Goal: Task Accomplishment & Management: Manage account settings

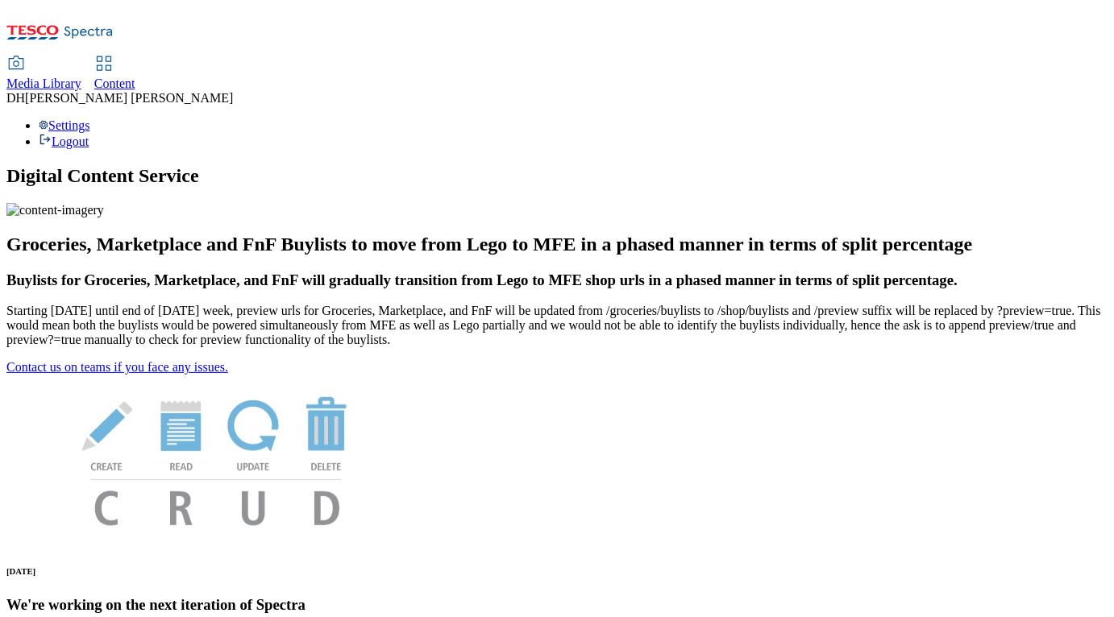
click at [135, 77] on span "Content" at bounding box center [114, 84] width 41 height 14
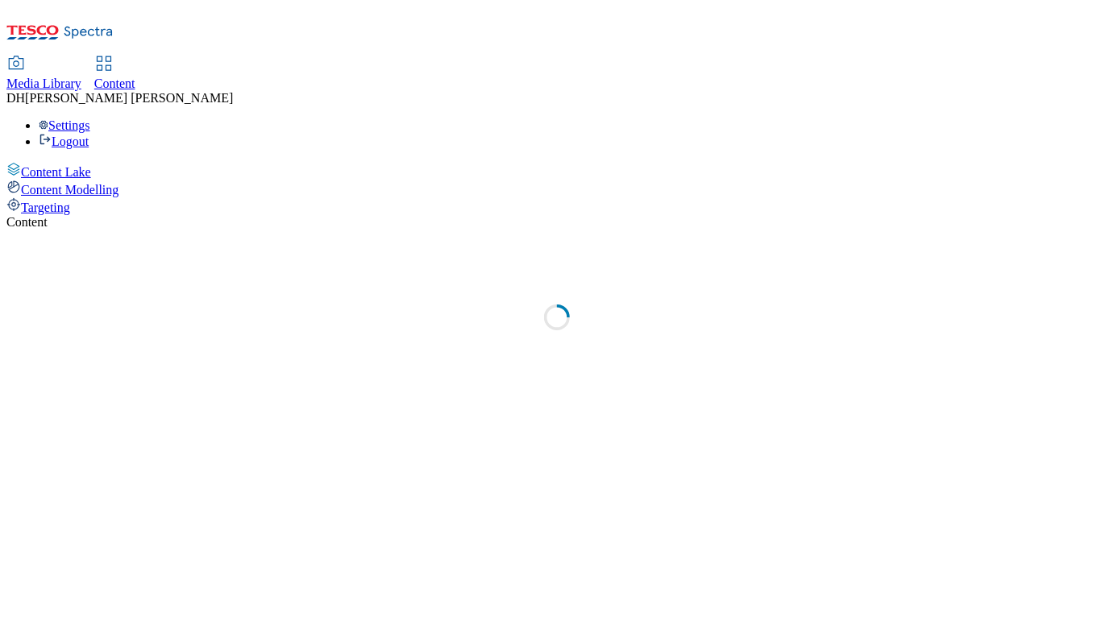
select select "group-comms"
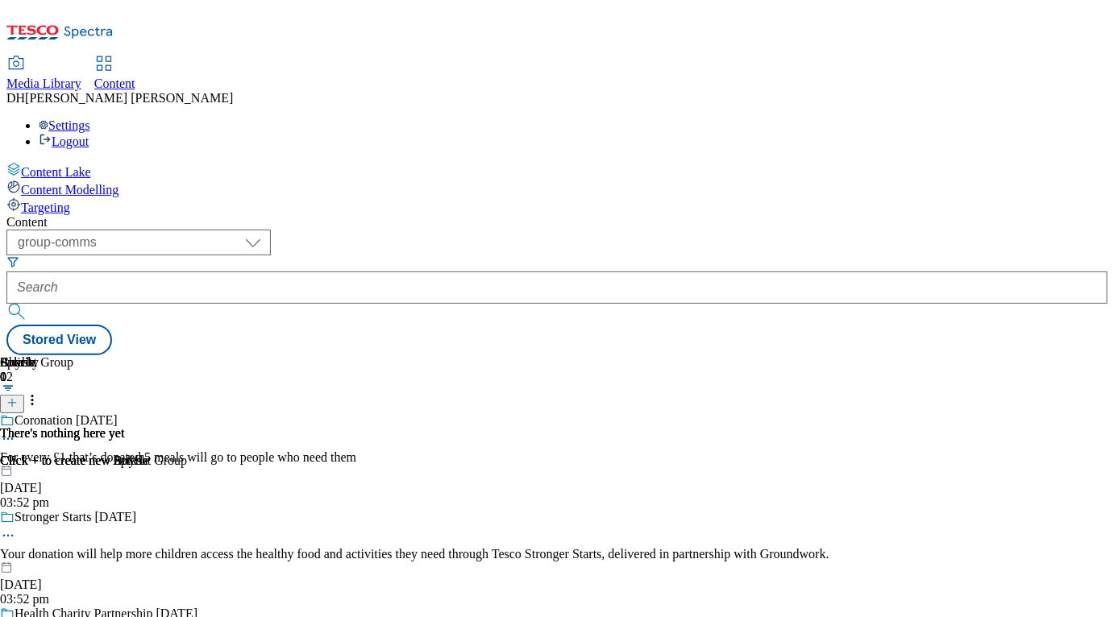
click at [70, 201] on span "Targeting" at bounding box center [45, 208] width 49 height 14
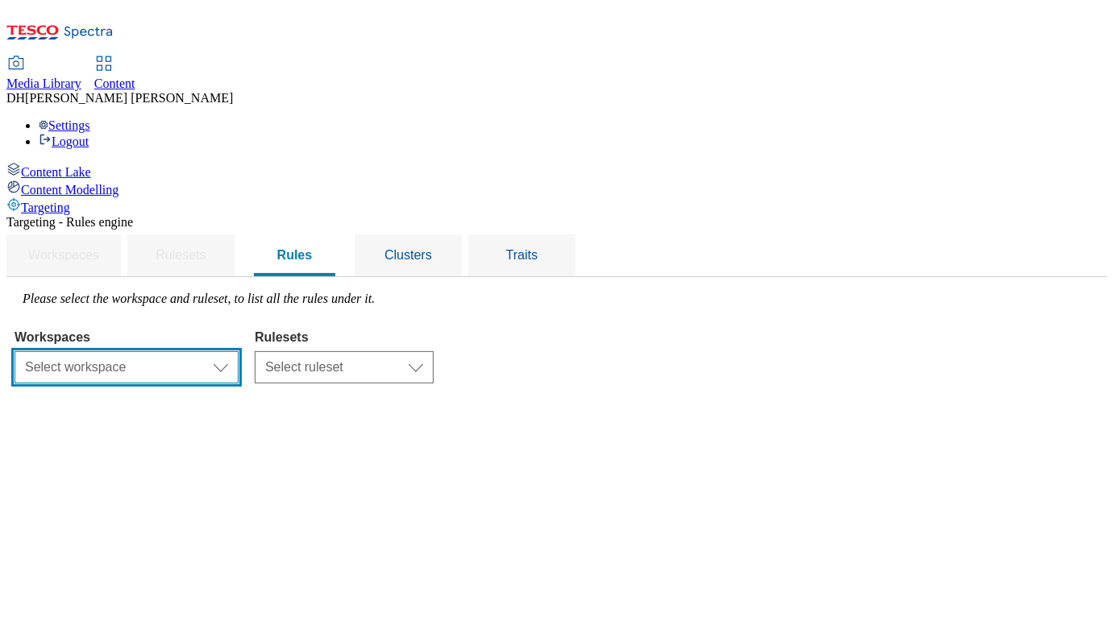
click at [239, 351] on select "Select workspace Content" at bounding box center [127, 367] width 224 height 32
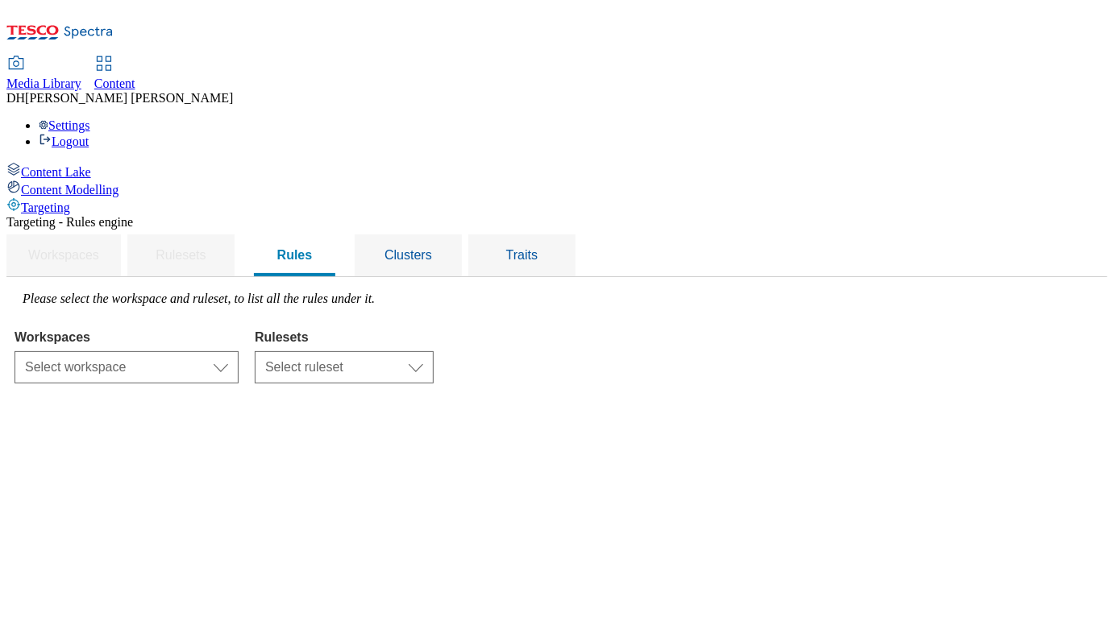
select select "f510054f-adaa-4692-b570-80fa3897127a"
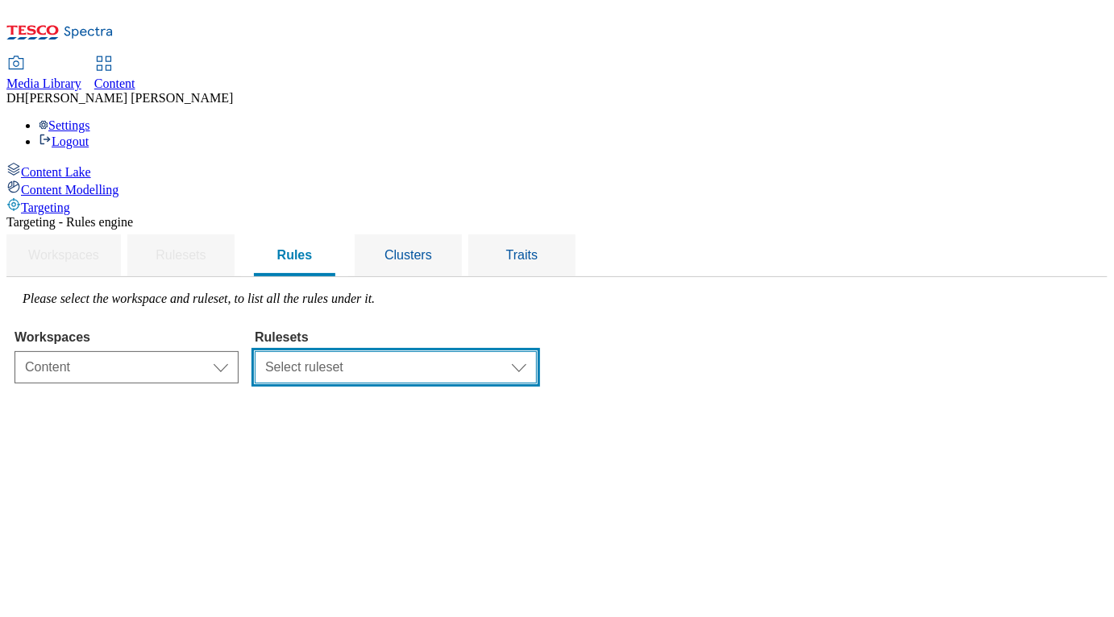
click at [516, 351] on select "Select ruleset dotcom-cz dotcom-hu dotcom-sk ghs-roi ghs-uk ighs-cz ighs-hu igh…" at bounding box center [396, 367] width 282 height 32
select select "48eb89cc-c22c-49b3-9be3-6f8cd5821d05"
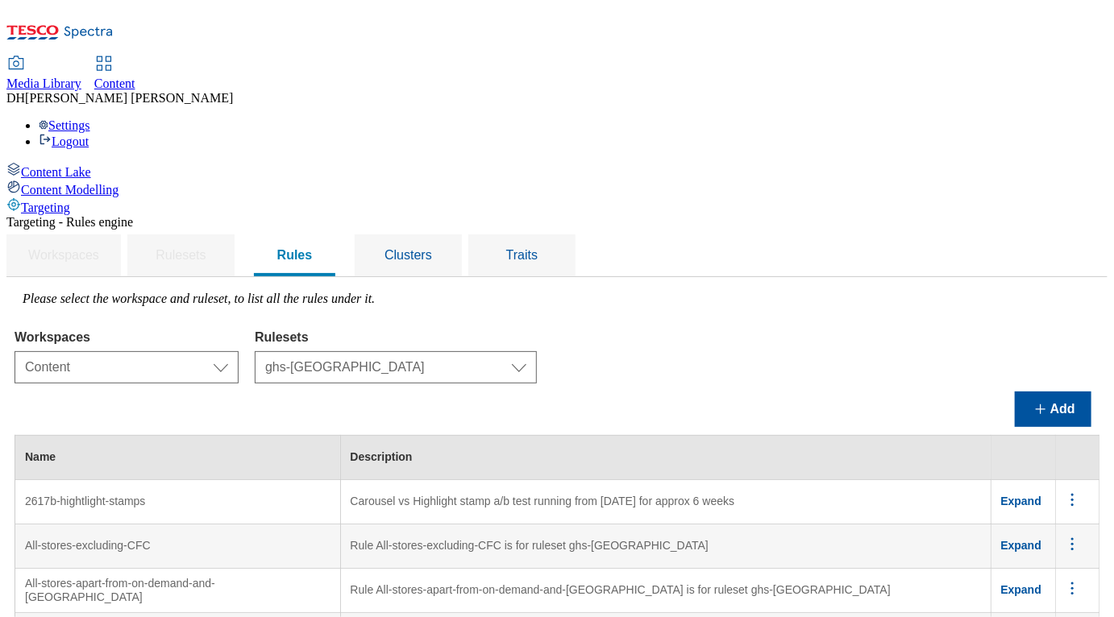
scroll to position [6544, 0]
drag, startPoint x: 492, startPoint y: 209, endPoint x: 598, endPoint y: 253, distance: 114.5
copy td "Audience 1 - As part of series of audience tests running on the GHSHP big stamp…"
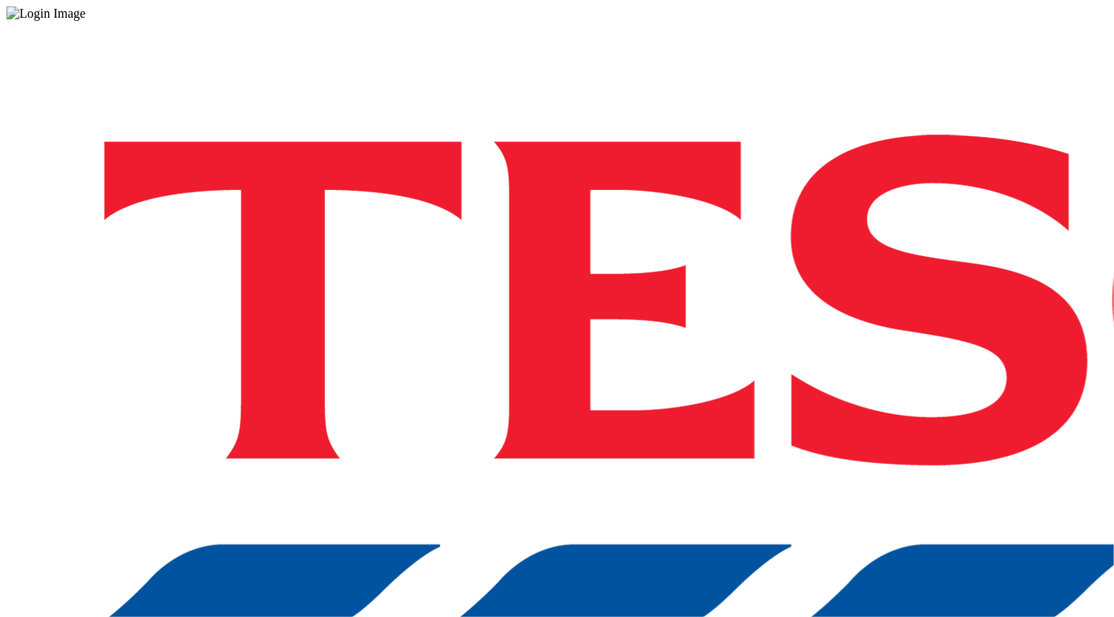
click at [825, 385] on div "Log in to the Spectra’s dashboard using Tesco’s credentials. If you don’t have …" at bounding box center [556, 421] width 1101 height 801
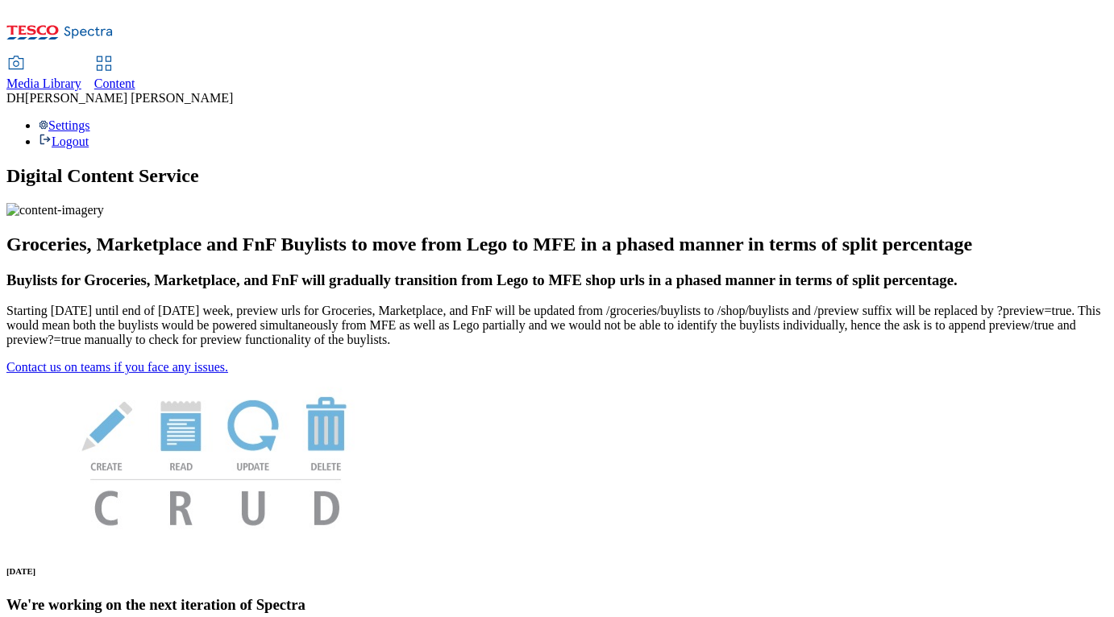
click at [135, 77] on span "Content" at bounding box center [114, 84] width 41 height 14
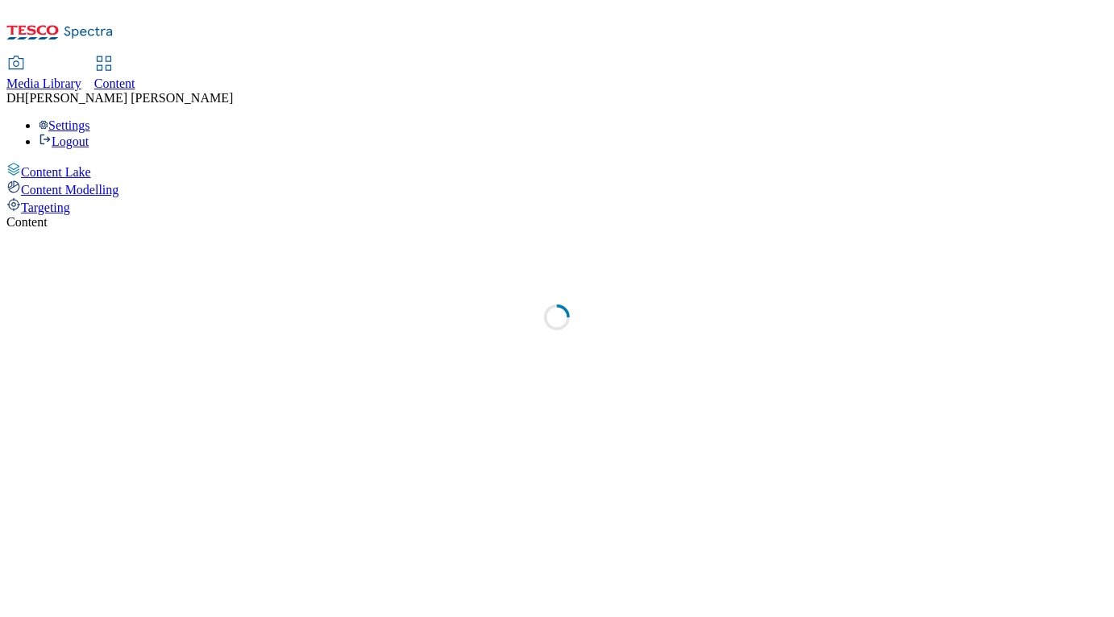
select select "group-comms"
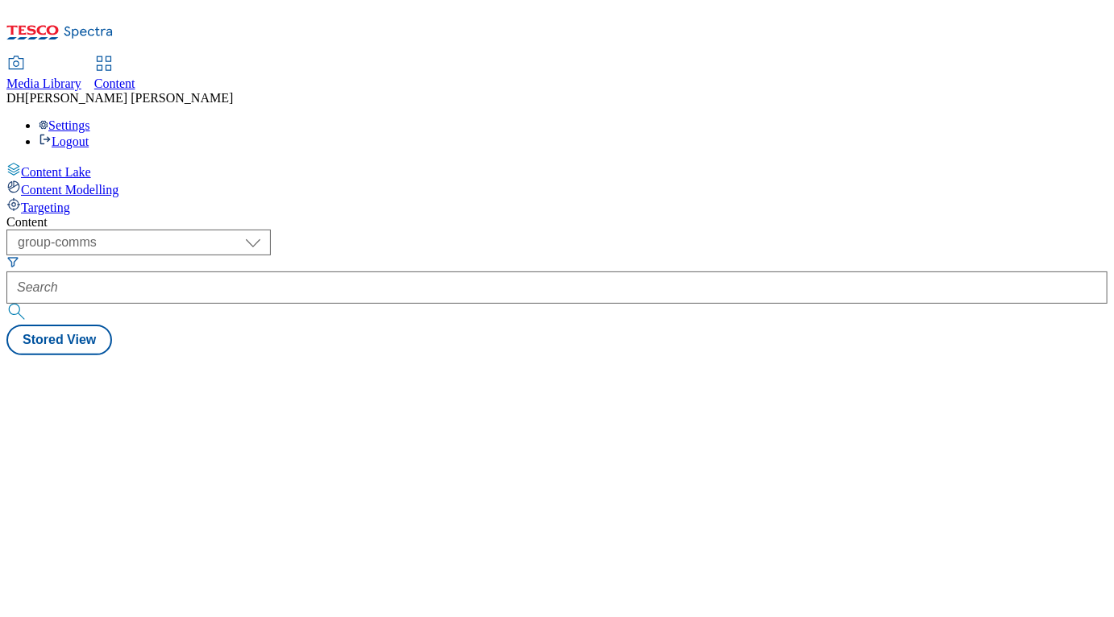
click at [70, 201] on span "Targeting" at bounding box center [45, 208] width 49 height 14
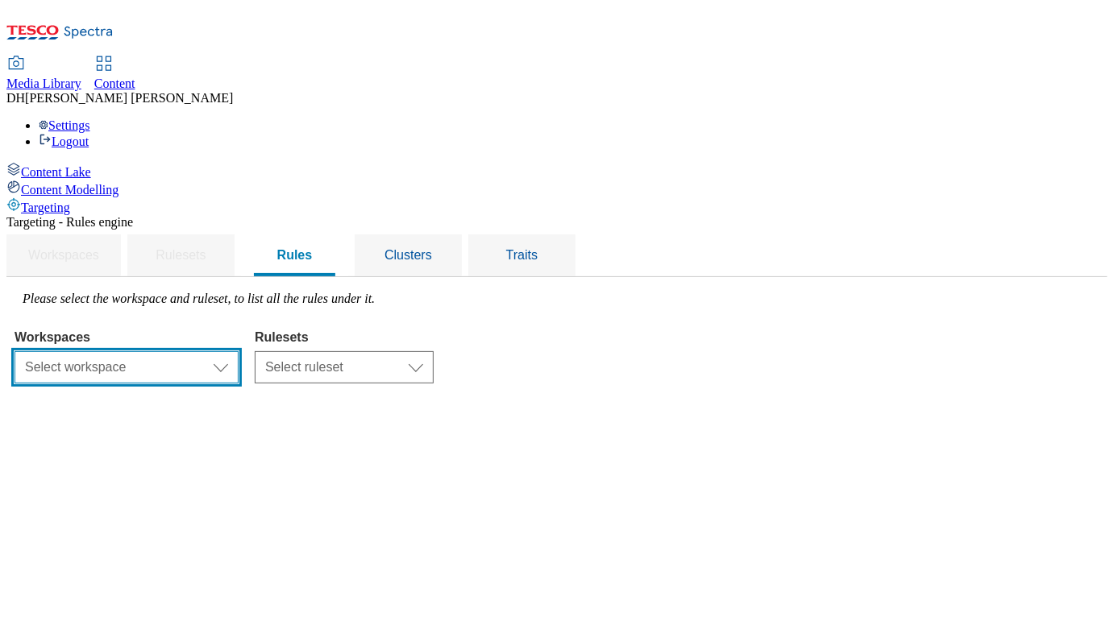
click at [239, 351] on select "Select workspace Content" at bounding box center [127, 367] width 224 height 32
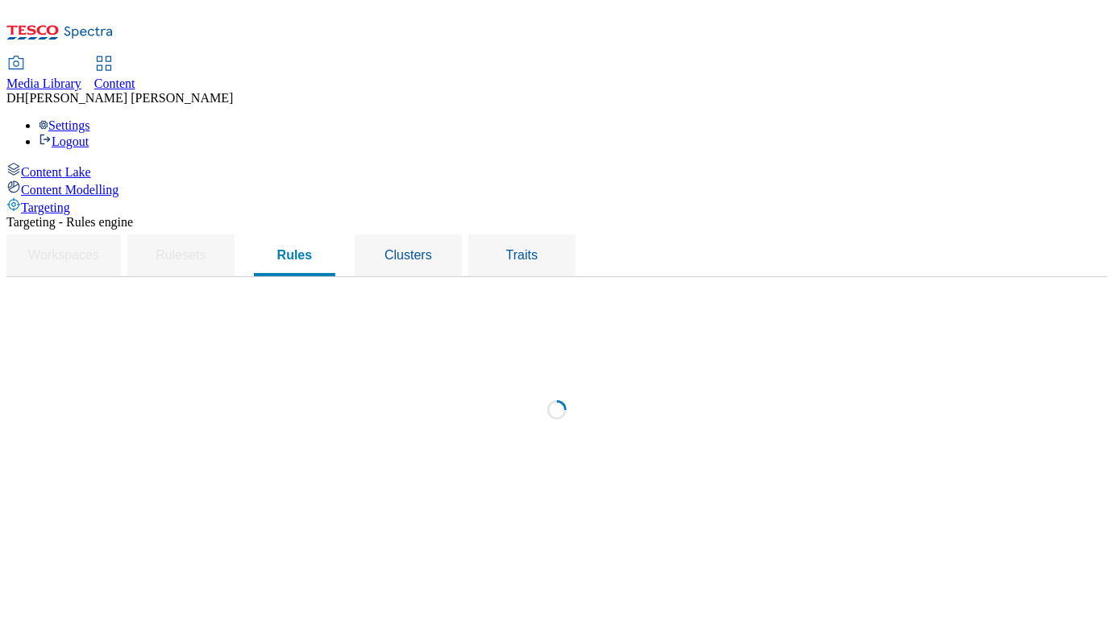
select select "f510054f-adaa-4692-b570-80fa3897127a"
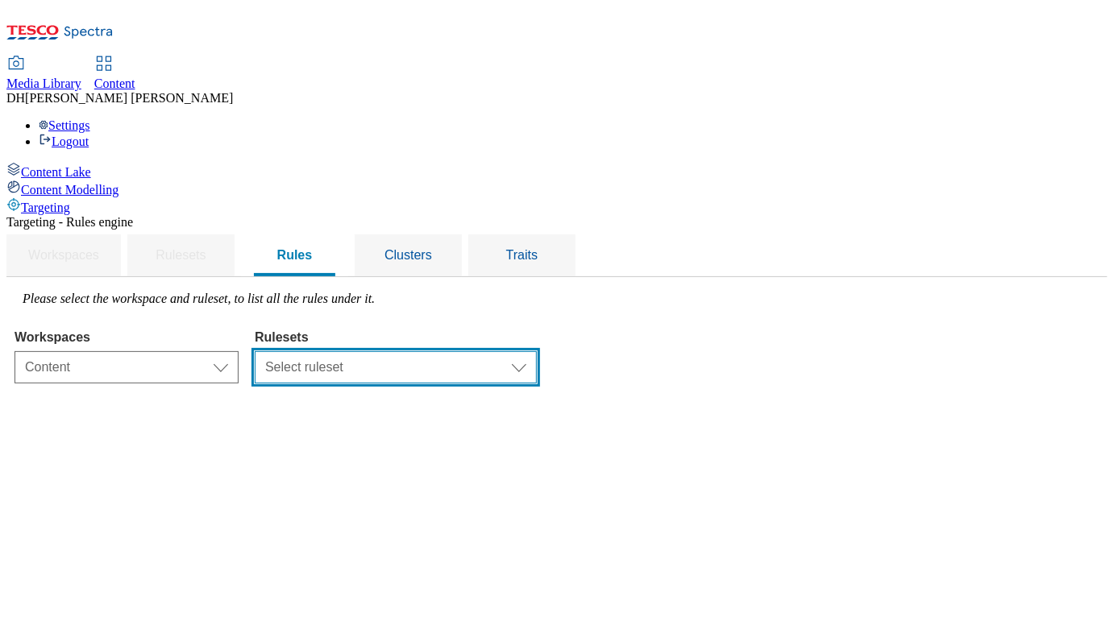
click at [514, 351] on select "Select ruleset dotcom-cz dotcom-hu dotcom-sk ghs-roi ghs-uk ighs-cz ighs-hu igh…" at bounding box center [396, 367] width 282 height 32
select select "48eb89cc-c22c-49b3-9be3-6f8cd5821d05"
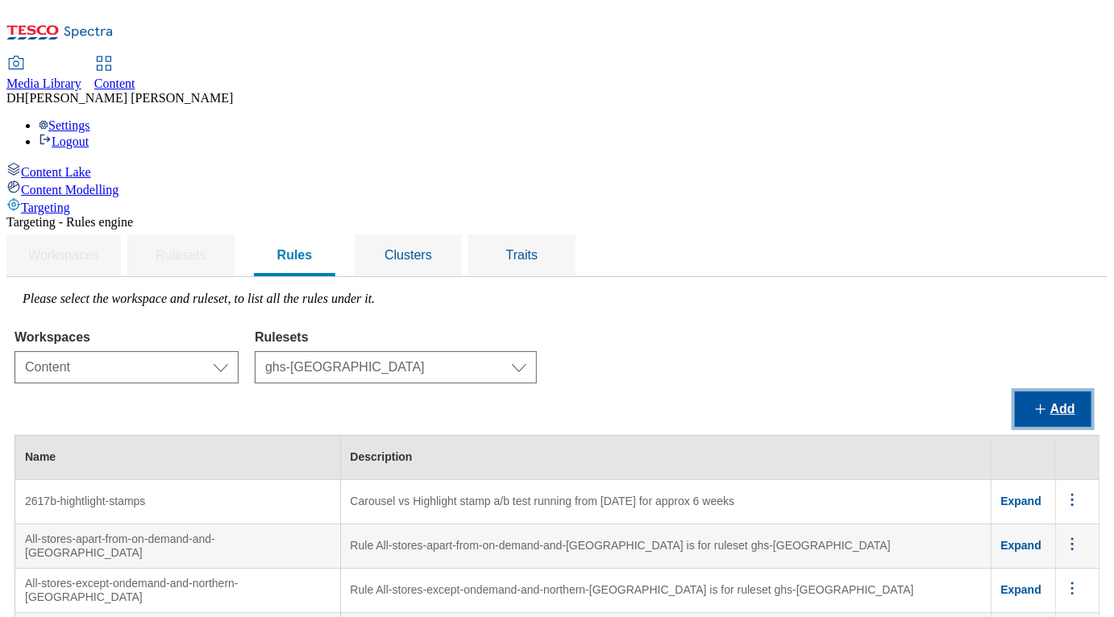
click at [1065, 392] on button "Add" at bounding box center [1053, 409] width 77 height 35
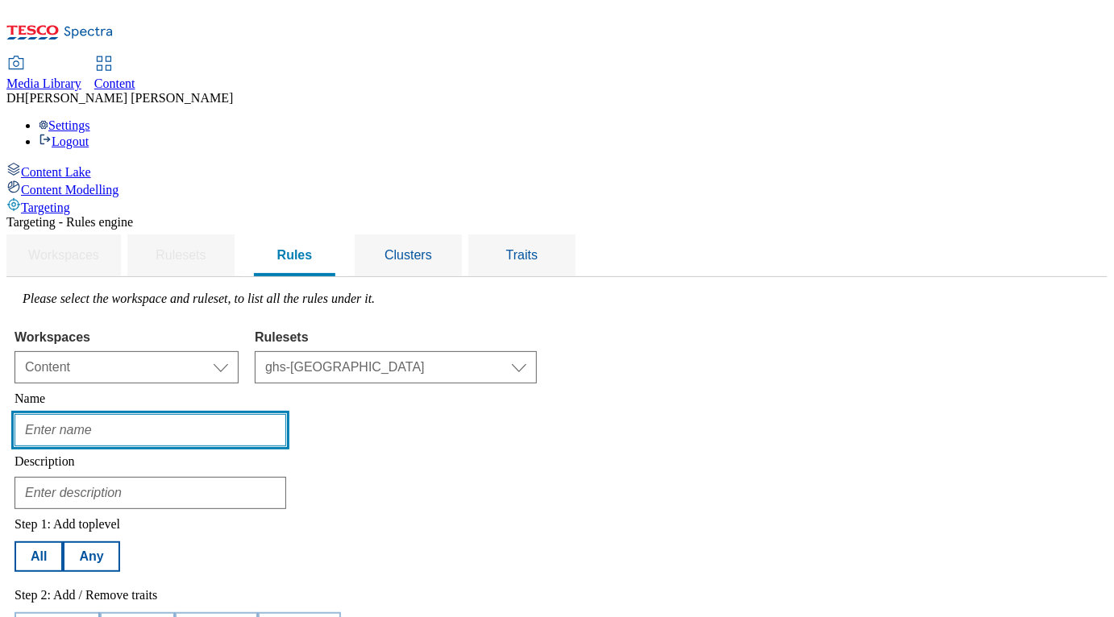
click at [286, 414] on input "text" at bounding box center [151, 430] width 272 height 32
type input "audience-beer"
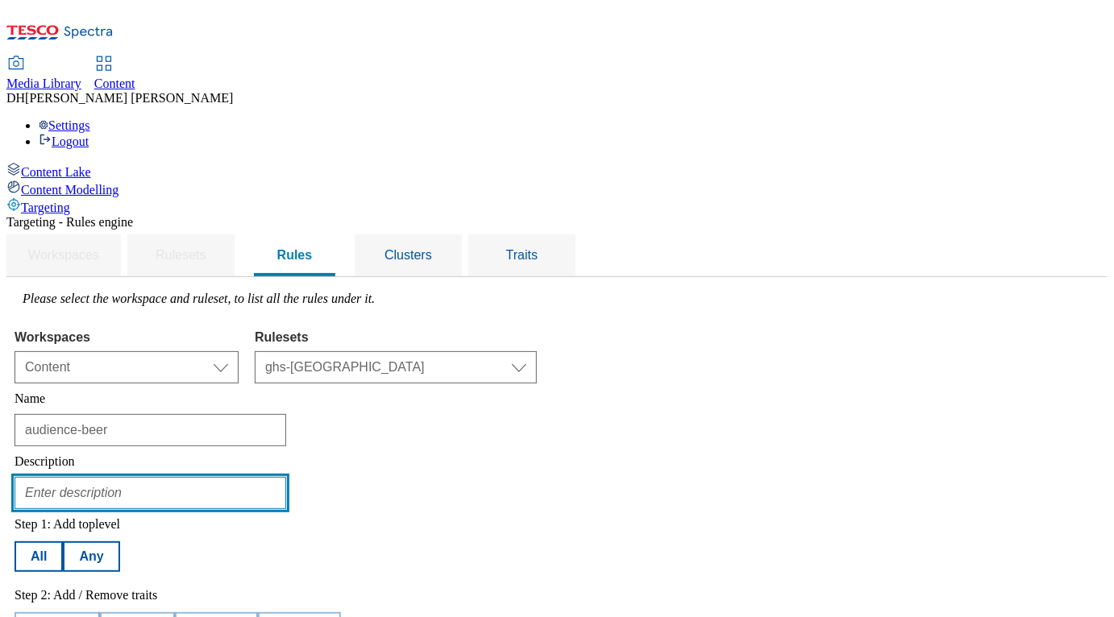
click at [286, 477] on input "text" at bounding box center [151, 493] width 272 height 32
paste input "Audience 1 - As part of series of audience tests running on the GHSHP big stamp…"
click at [286, 477] on input "Audience 1 - As part of series of audience tests running on the GHSHP big stamp…" at bounding box center [151, 493] width 272 height 32
click at [286, 477] on input "Audience 1 - As part of series audience tests running on the GHSHP big stamps f…" at bounding box center [151, 493] width 272 height 32
click at [286, 477] on input "Audience 1 - Part of series audience tests running on the GHSHP big stamps from…" at bounding box center [151, 493] width 272 height 32
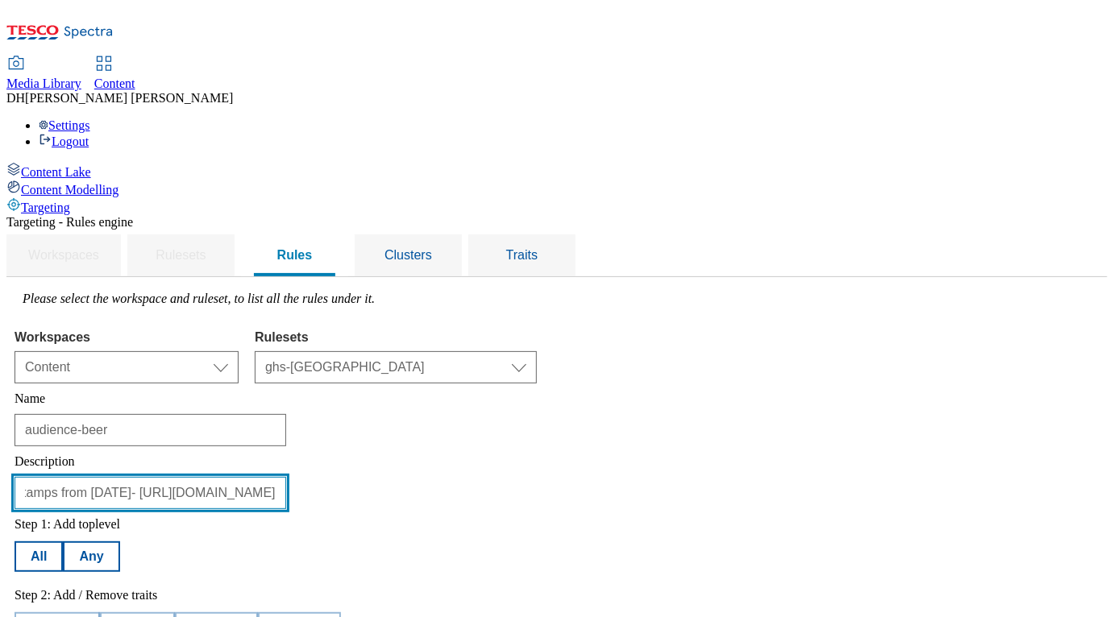
scroll to position [0, 501]
type input "Audience Beer - Part of series audience tests running on the GHSHP big stamps f…"
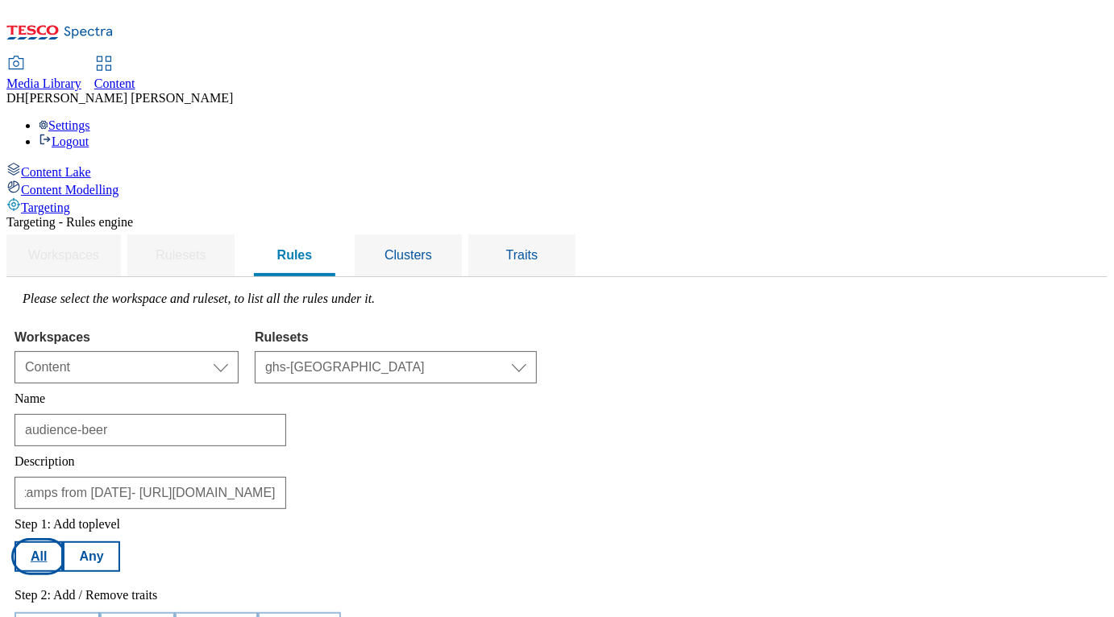
click at [63, 542] on button "All" at bounding box center [39, 557] width 48 height 31
click at [100, 613] on button "Add trait" at bounding box center [57, 628] width 85 height 31
select select "profileSegments"
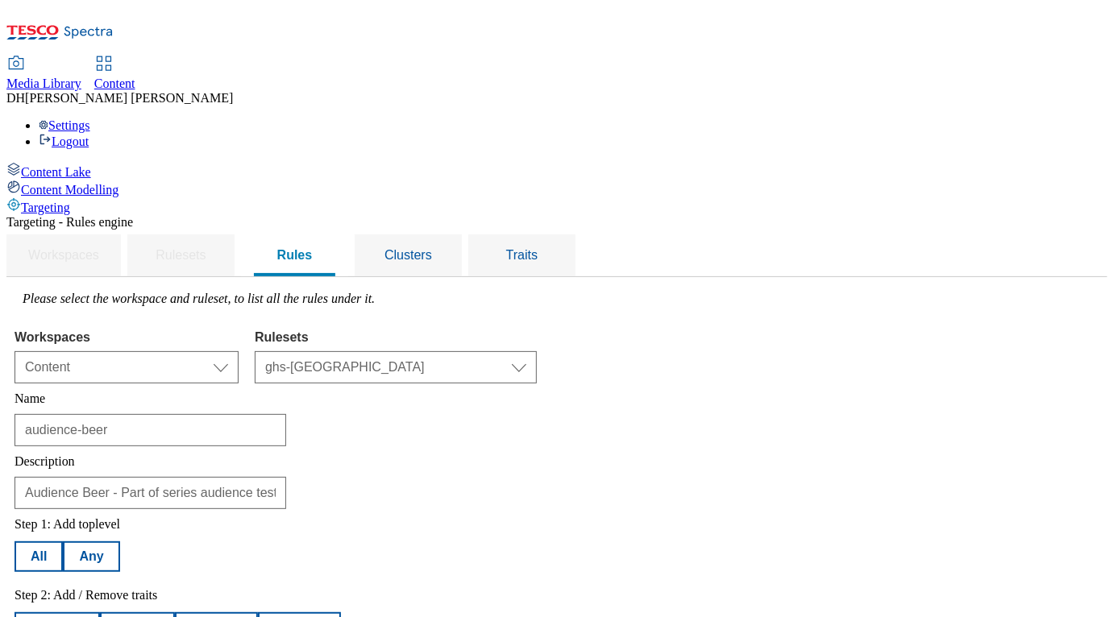
select select "equals"
select select "823197d6-d262-43ec-abdf-fae56ea9e92b:true"
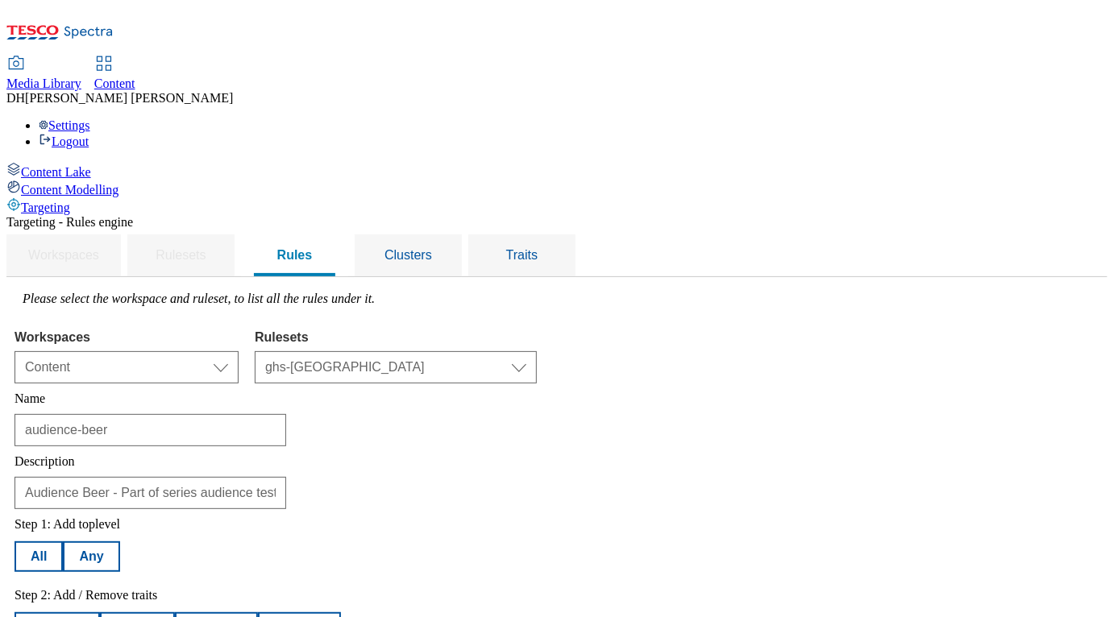
scroll to position [226, 0]
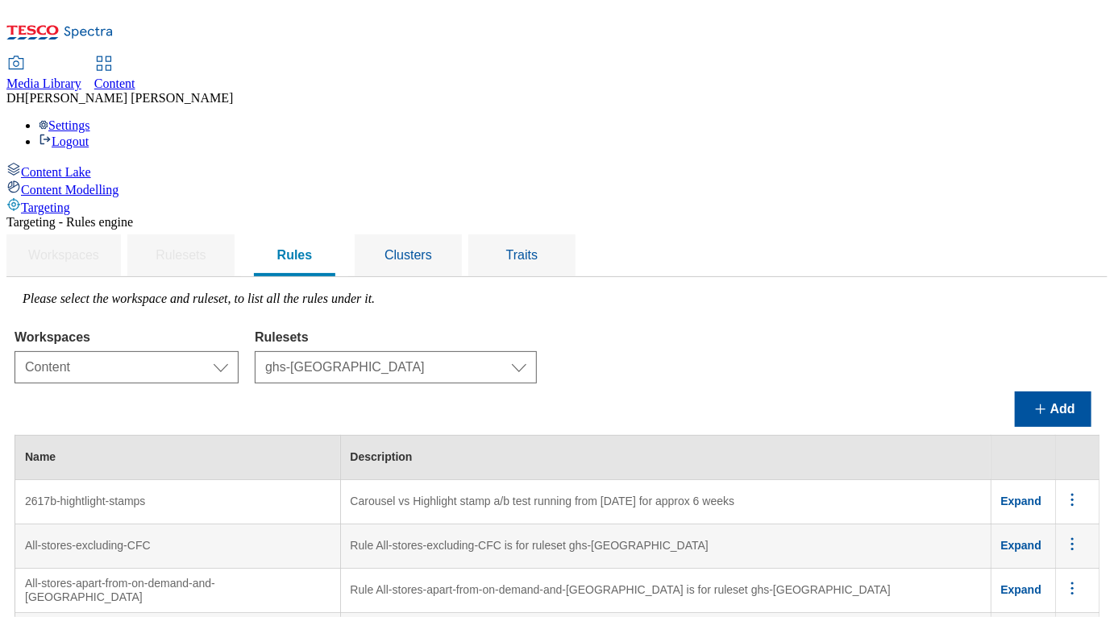
scroll to position [6633, 0]
drag, startPoint x: 494, startPoint y: 232, endPoint x: 600, endPoint y: 293, distance: 122.4
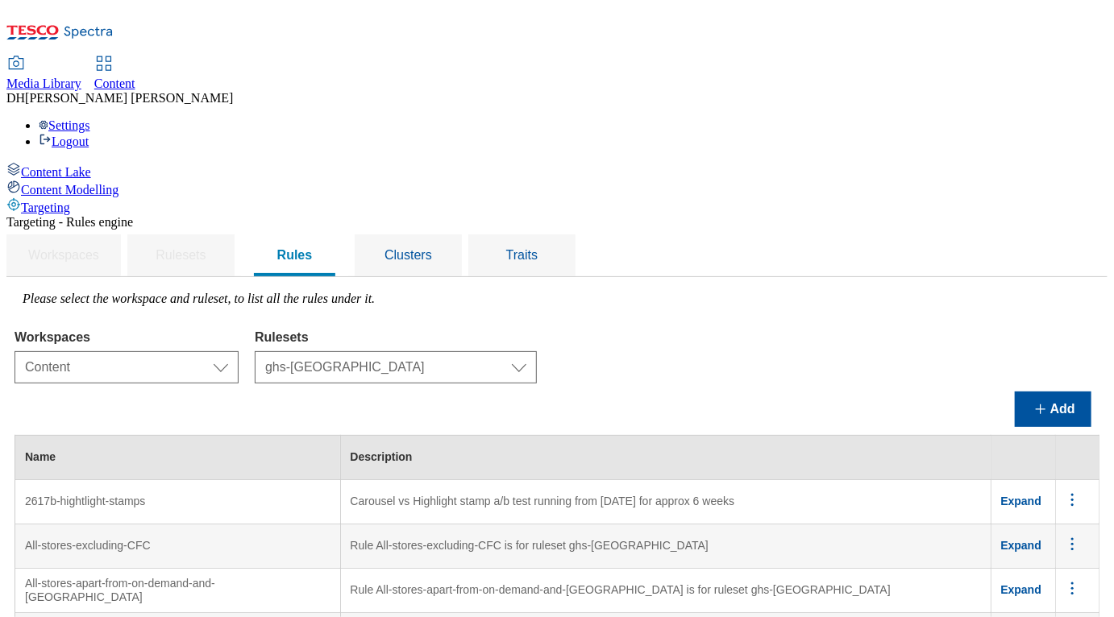
copy td "Audience 2. As part of a series of audience tests running on the GHSHP, big sta…"
drag, startPoint x: 493, startPoint y: 119, endPoint x: 607, endPoint y: 157, distance: 119.8
copy td "Audience 1 - As part of series of audience tests running on the GHSHP big stamp…"
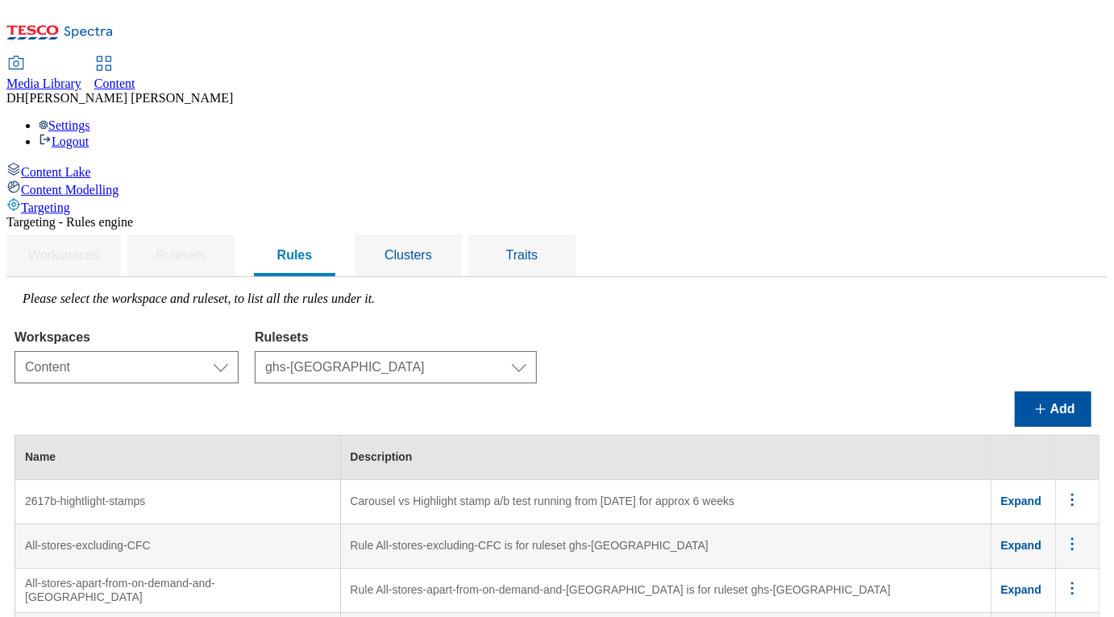
scroll to position [0, 0]
click at [1065, 392] on button "Add" at bounding box center [1053, 409] width 77 height 35
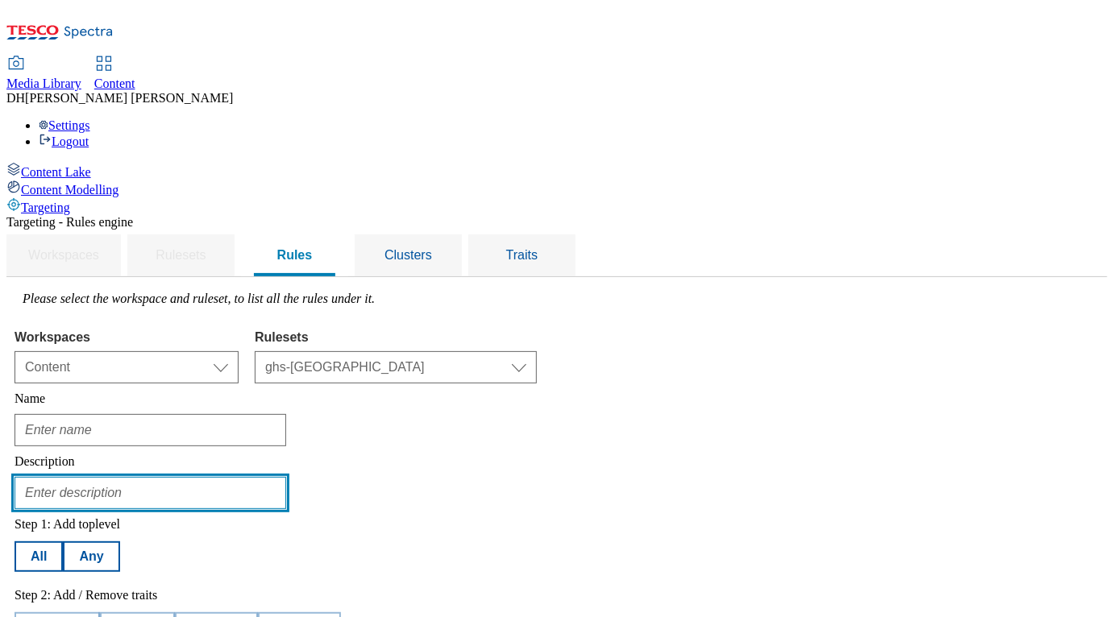
click at [261, 477] on input "text" at bounding box center [151, 493] width 272 height 32
paste input "Audience 1 - As part of series of audience tests running on the GHSHP big stamp…"
type input "Audience 1 - As part of series of audience tests running on the GHSHP big stamp…"
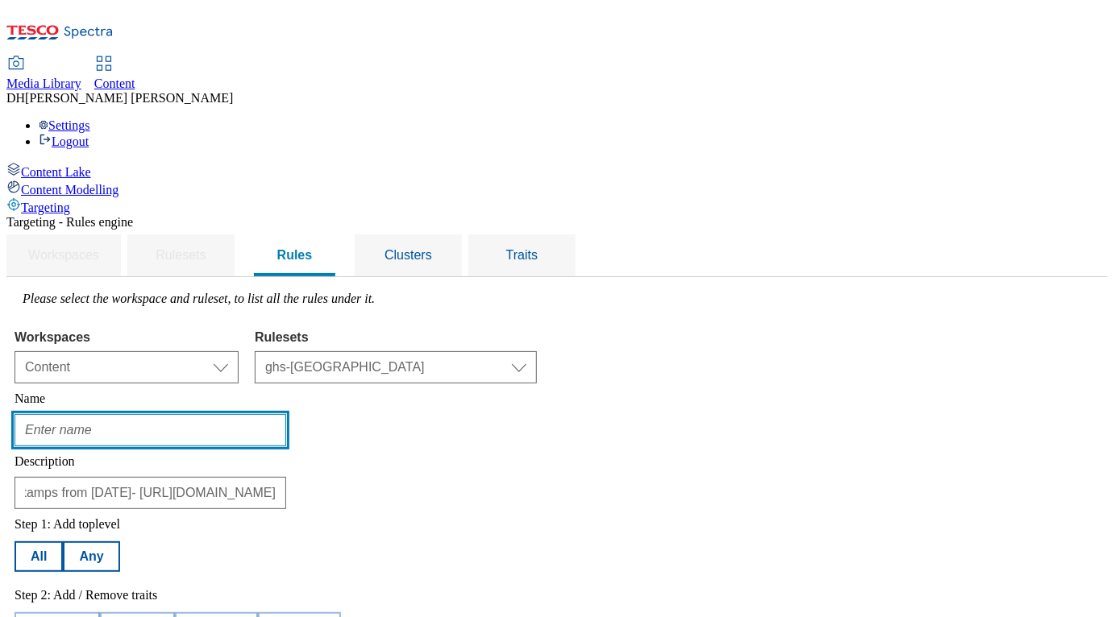
scroll to position [0, 0]
click at [272, 414] on input "text" at bounding box center [151, 430] width 272 height 32
type input "audience-spirits"
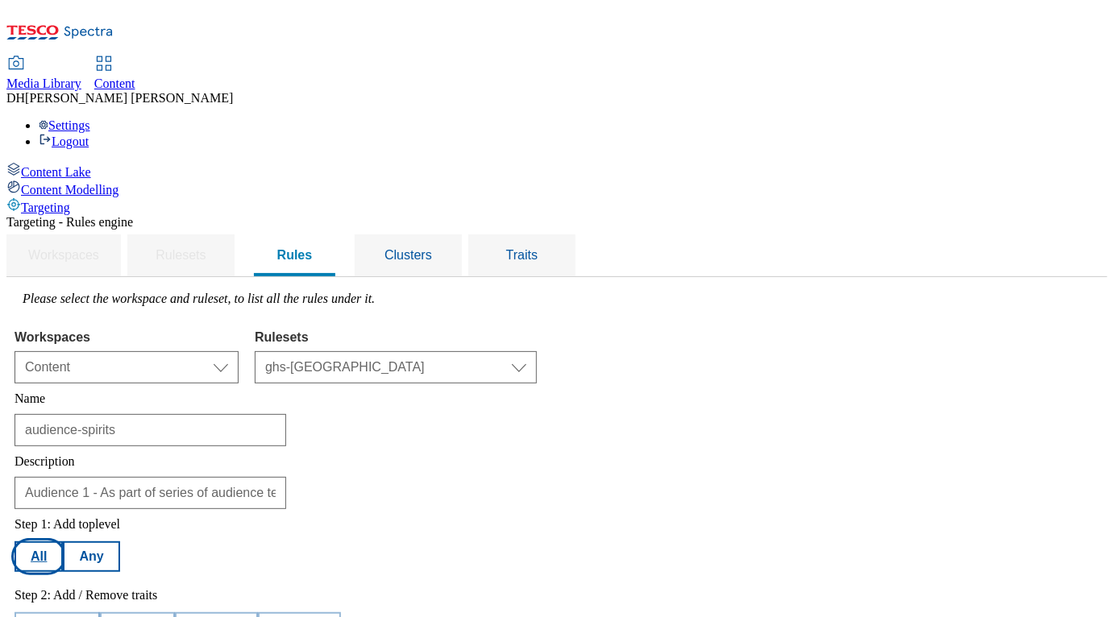
click at [63, 542] on button "All" at bounding box center [39, 557] width 48 height 31
click at [100, 613] on button "Add trait" at bounding box center [57, 628] width 85 height 31
select select "profileSegments"
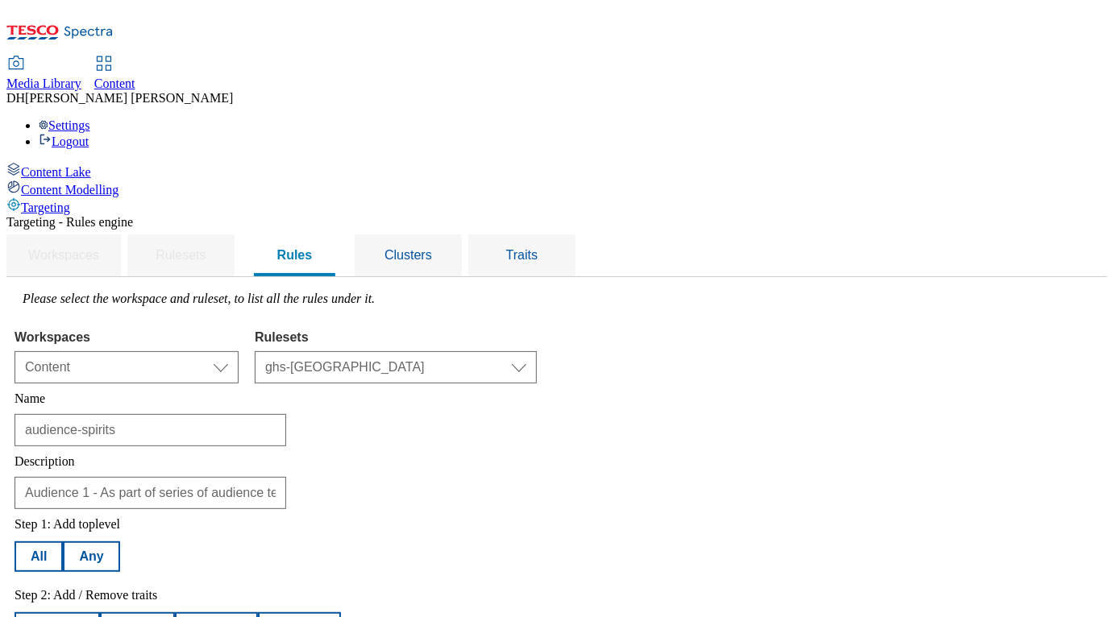
select select "equals"
select select "f786d703-3f22-4e19-a89f-355f22eb9f3a:true"
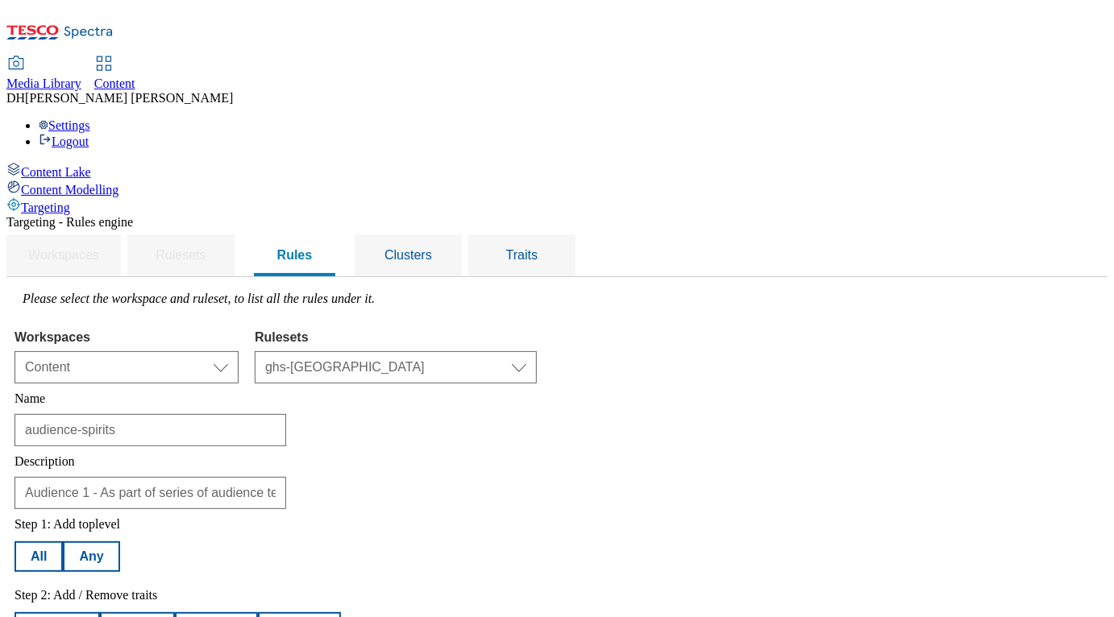
scroll to position [204, 0]
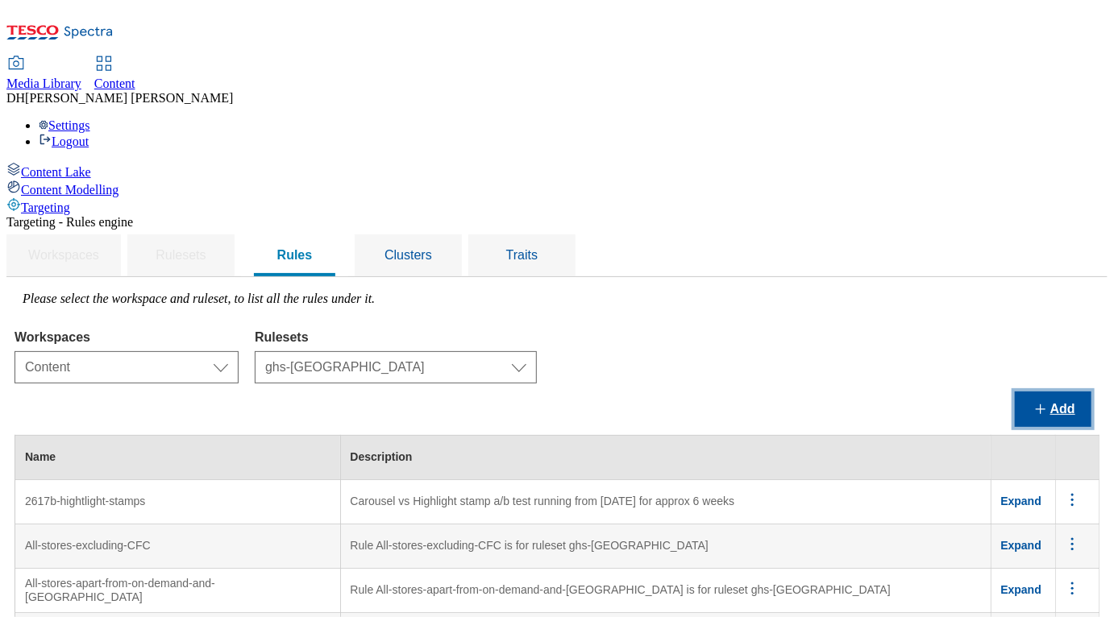
click at [1069, 392] on button "Add" at bounding box center [1053, 409] width 77 height 35
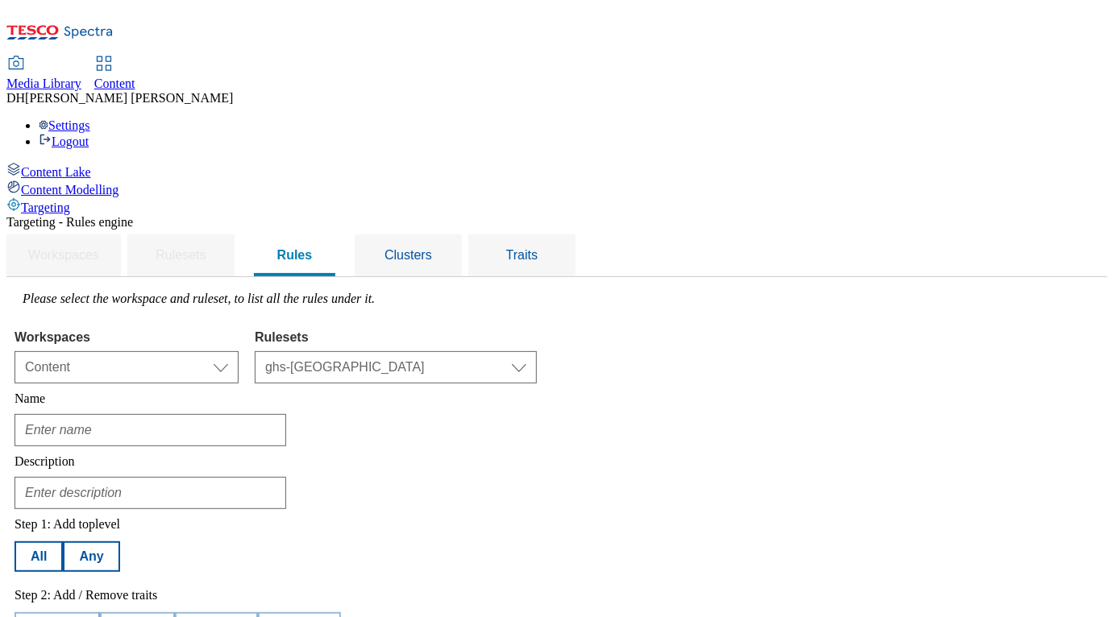
scroll to position [0, 0]
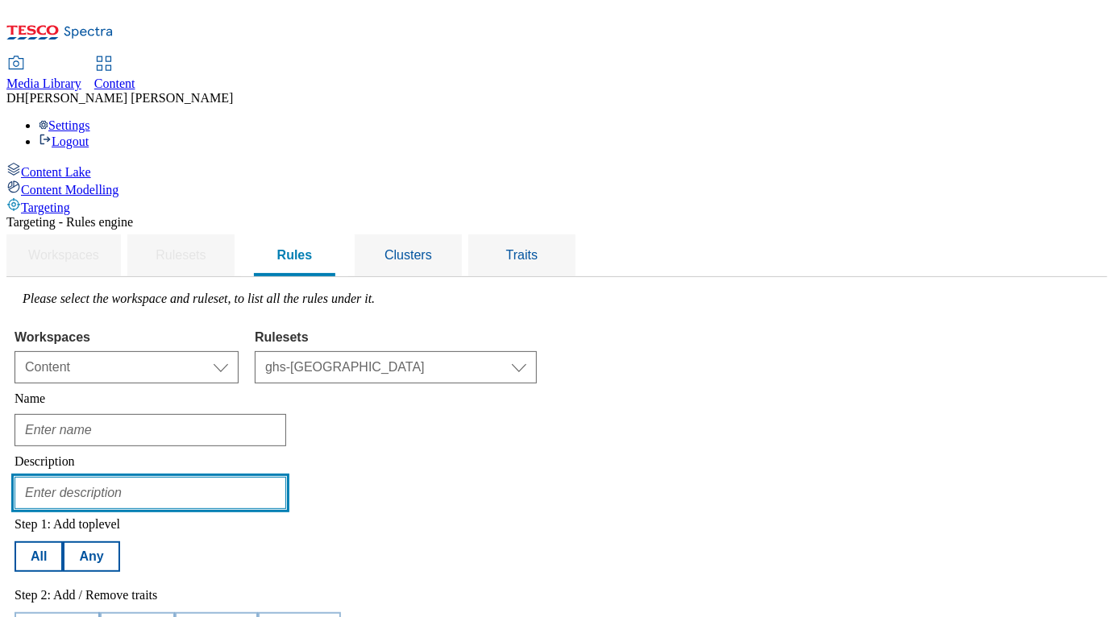
click at [286, 477] on input "text" at bounding box center [151, 493] width 272 height 32
paste input "Audience 1 - As part of series of audience tests running on the GHSHP big stamp…"
type input "Audience No Alcohol - As part of series of audience tests running on the GHSHP …"
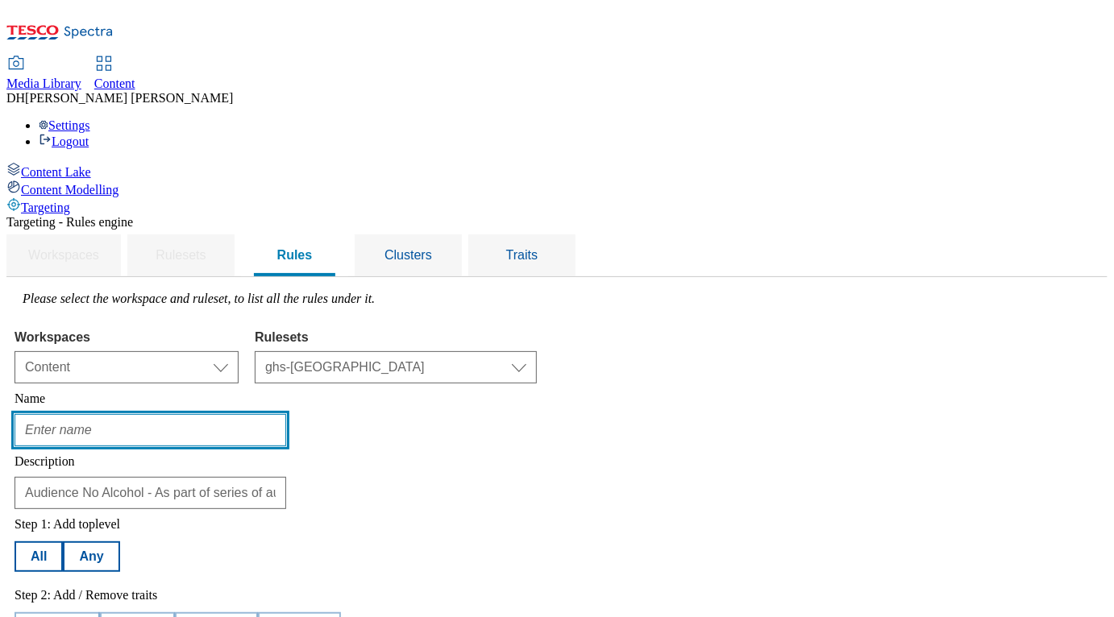
click at [286, 414] on input "text" at bounding box center [151, 430] width 272 height 32
type input "audience-no-alcohol"
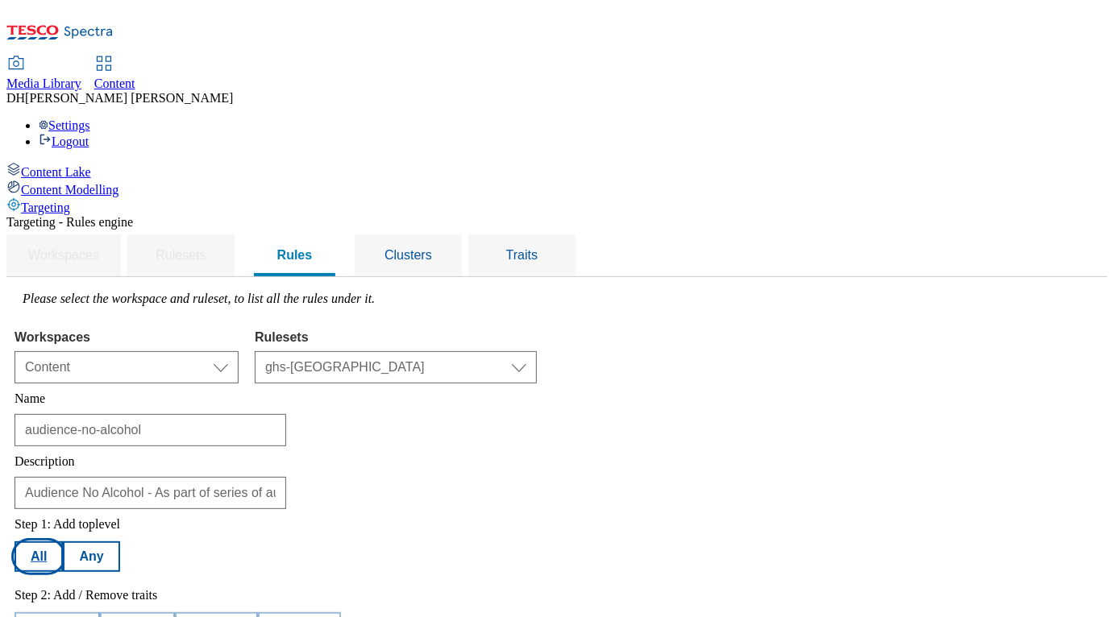
click at [63, 542] on button "All" at bounding box center [39, 557] width 48 height 31
click at [100, 613] on button "Add trait" at bounding box center [57, 628] width 85 height 31
select select "profileSegments"
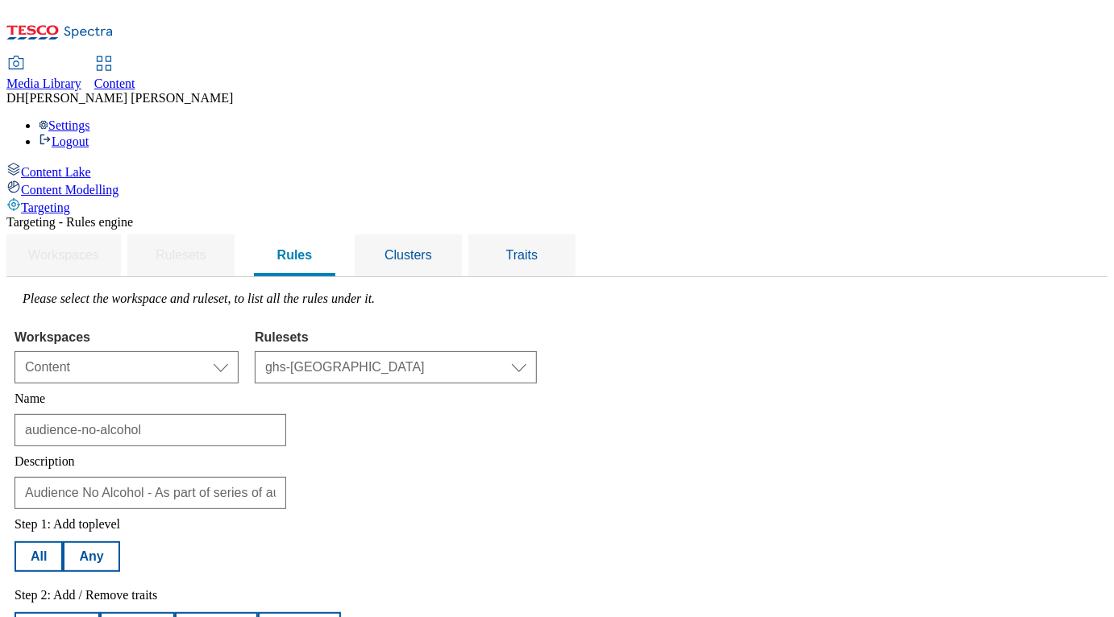
select select "equals"
select select "e380f2c4-ba11-4ecb-b584-ad81a71d0e46:true"
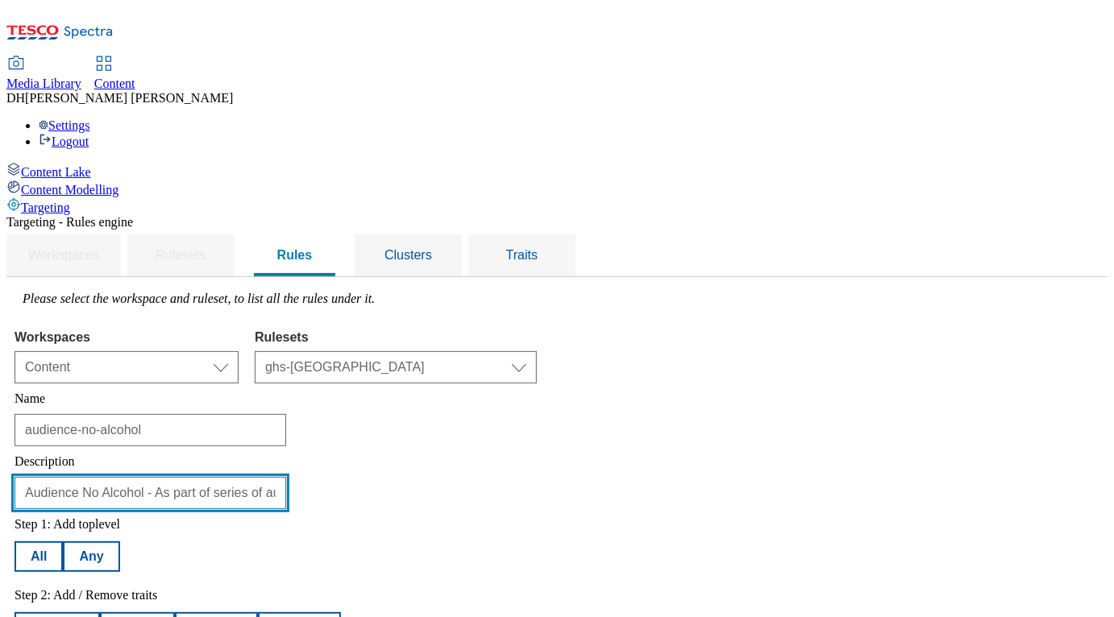
click at [286, 477] on input "Audience No Alcohol - As part of series of audience tests running on the GHSHP …" at bounding box center [151, 493] width 272 height 32
type input "Audience Low No Alcohol - As part of series of audience tests running on the GH…"
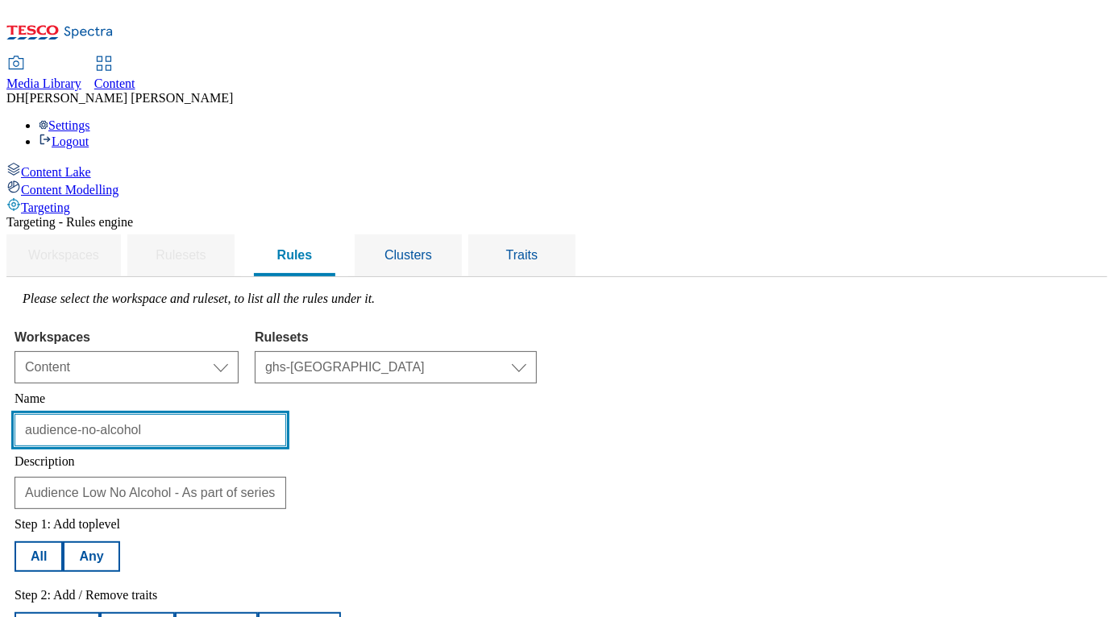
click at [286, 414] on input "audience-no-alcohol" at bounding box center [151, 430] width 272 height 32
type input "audience-low-no-alcohol"
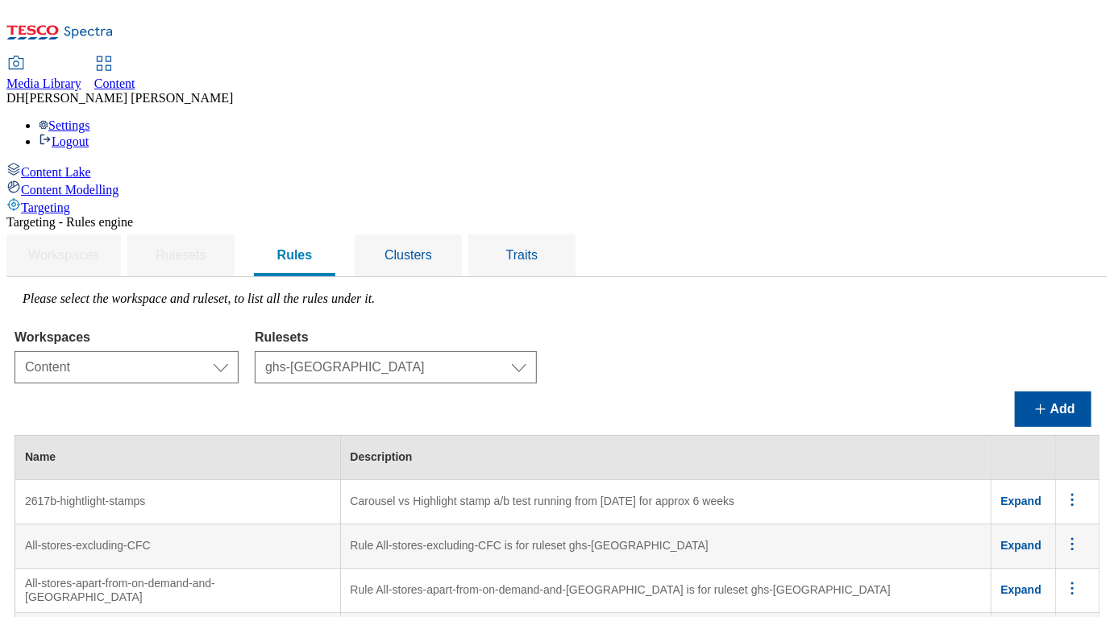
scroll to position [6825, 0]
click at [1066, 392] on button "Add" at bounding box center [1053, 409] width 77 height 35
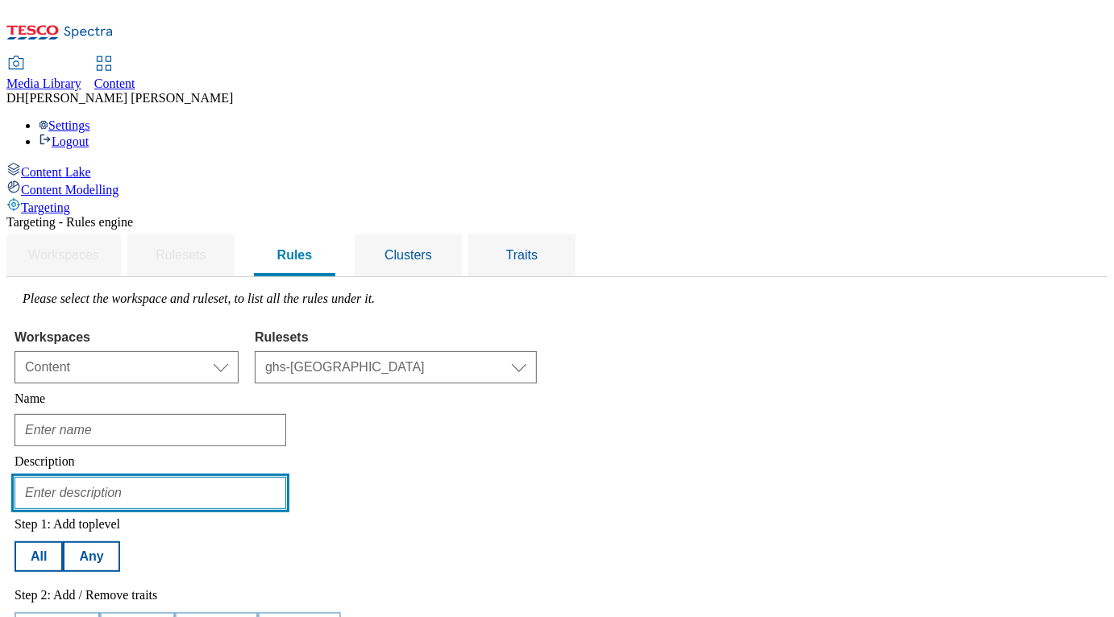
click at [286, 477] on input "text" at bounding box center [151, 493] width 272 height 32
paste input "Audience 1 - As part of series of audience tests running on the GHSHP big stamp…"
type input "Audience Meat Free - As part of series of audience tests running on the GHSHP b…"
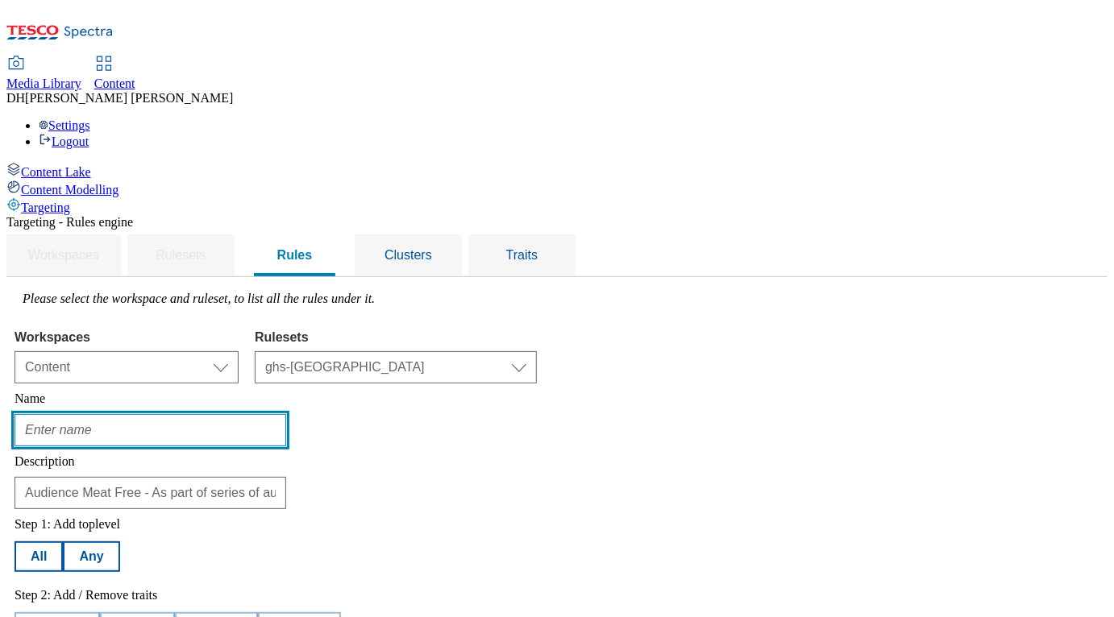
click at [259, 414] on input "text" at bounding box center [151, 430] width 272 height 32
type input "audience-meat-free"
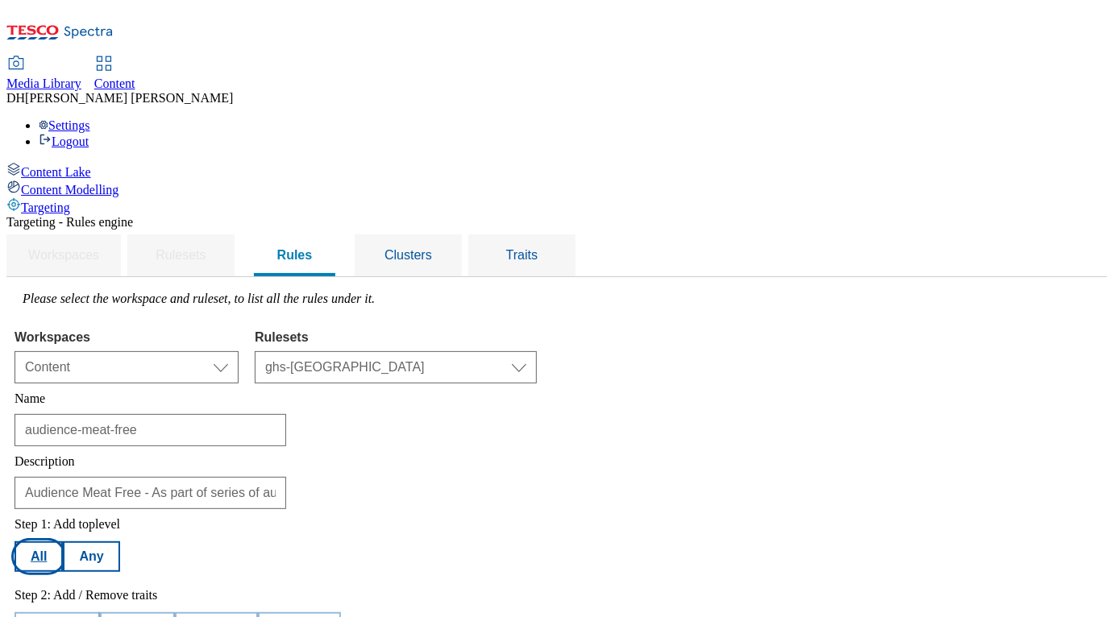
click at [63, 542] on button "All" at bounding box center [39, 557] width 48 height 31
click at [100, 613] on button "Add trait" at bounding box center [57, 628] width 85 height 31
select select "profileSegments"
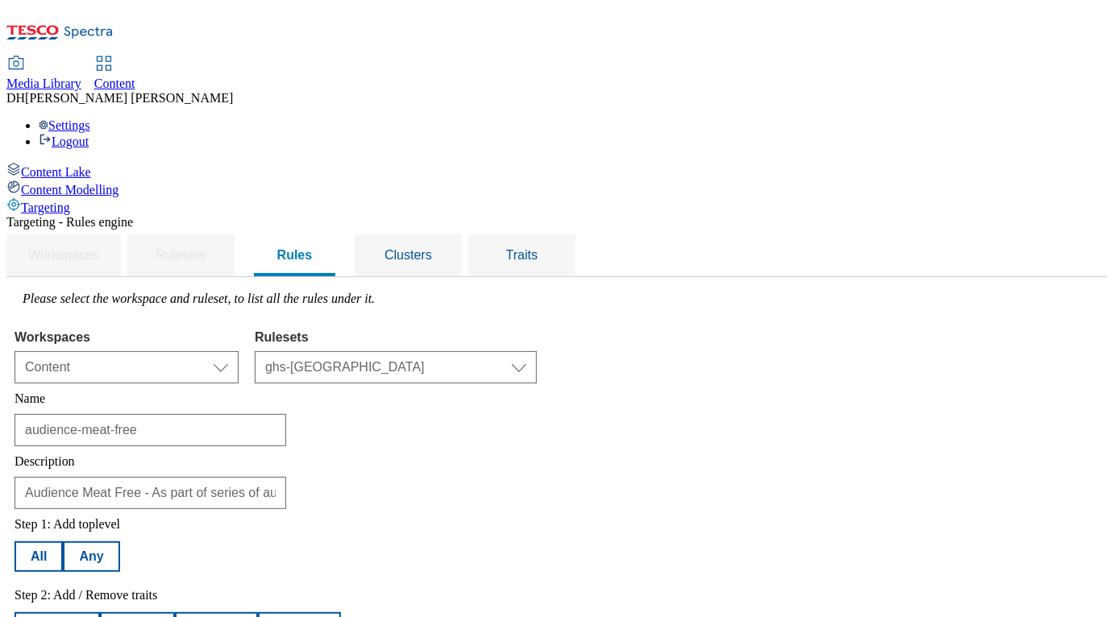
select select "equals"
select select "dbfef853-8f3f-45e8-accf-28a7ff74ae1e:true"
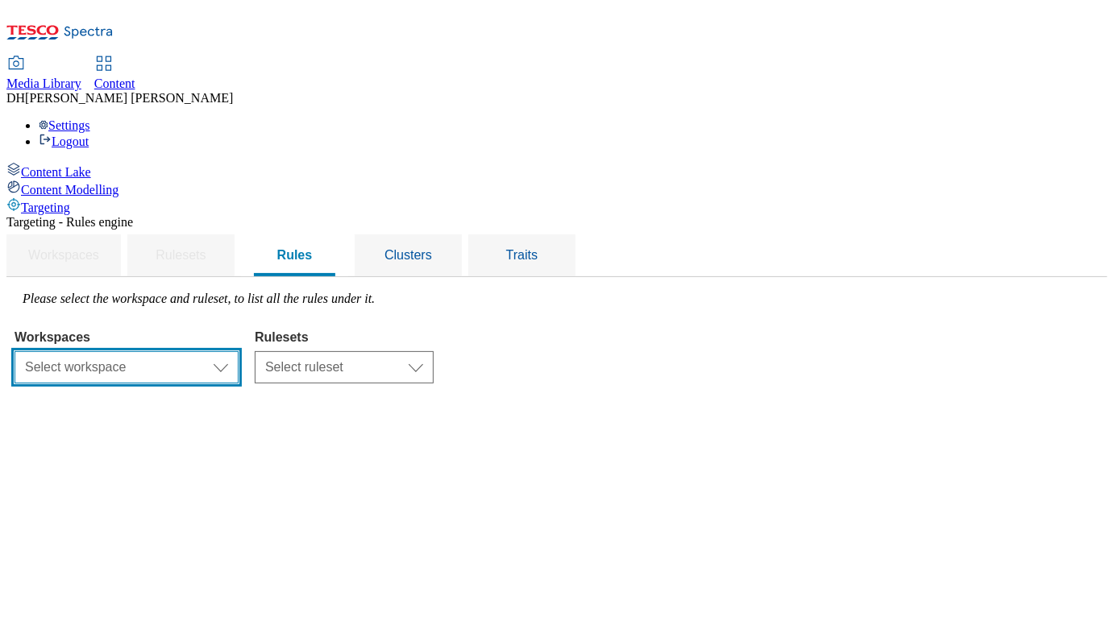
click at [239, 351] on select "Select workspace Content" at bounding box center [127, 367] width 224 height 32
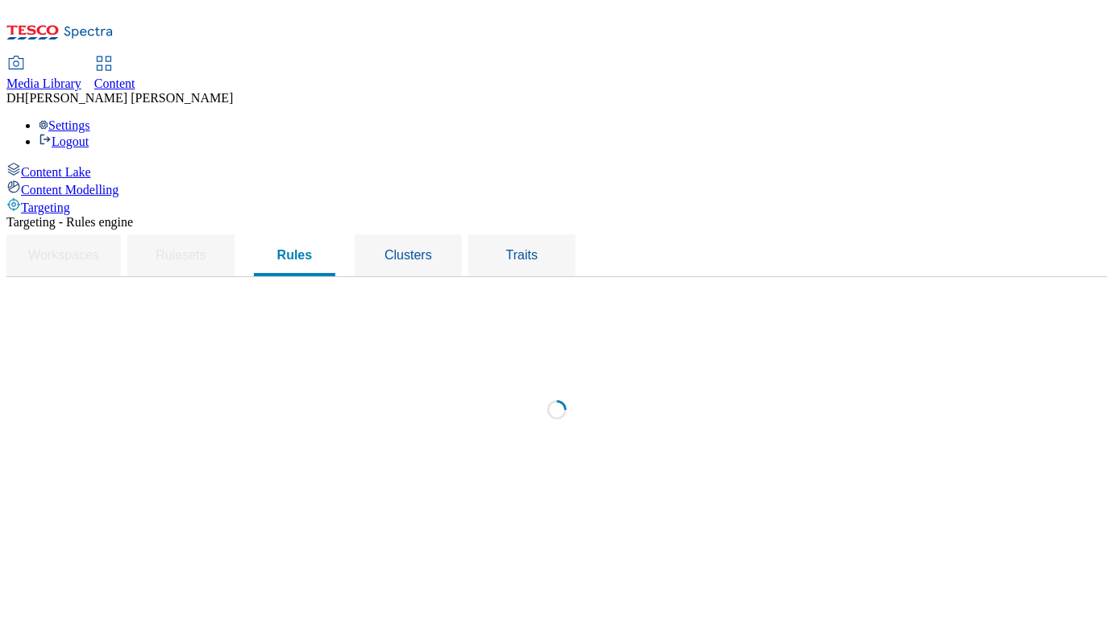
select select "f510054f-adaa-4692-b570-80fa3897127a"
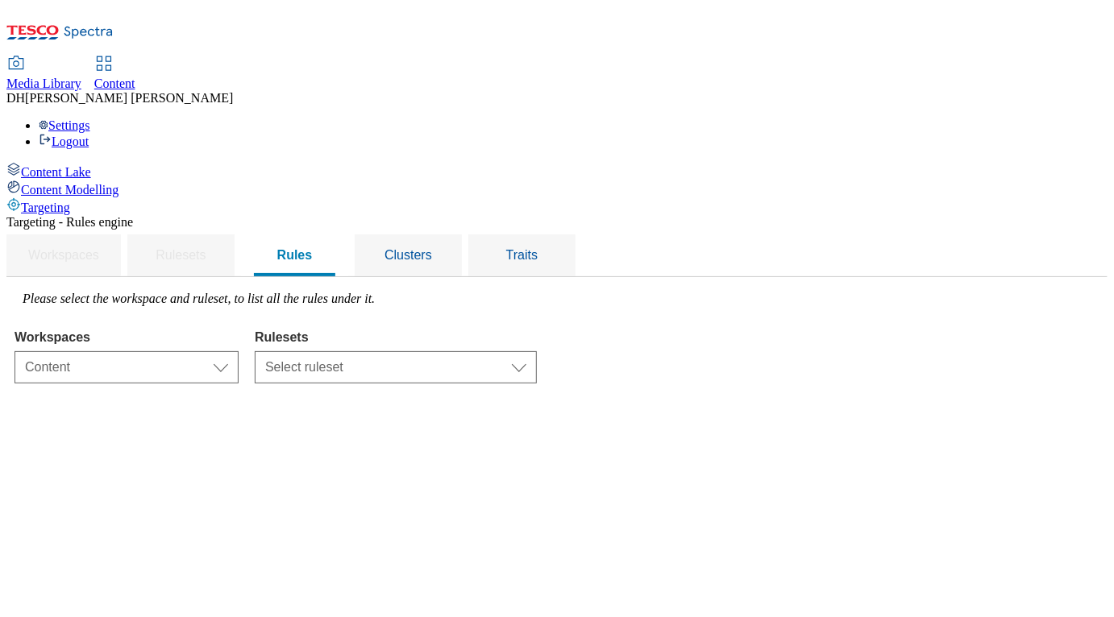
select select "48eb89cc-c22c-49b3-9be3-6f8cd5821d05"
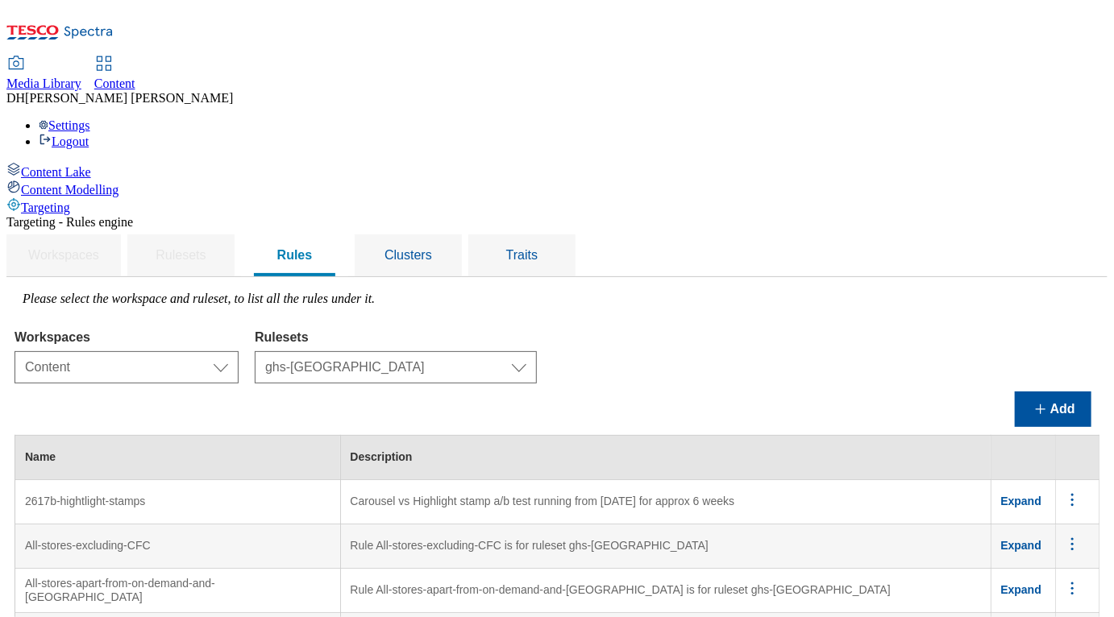
scroll to position [6758, 0]
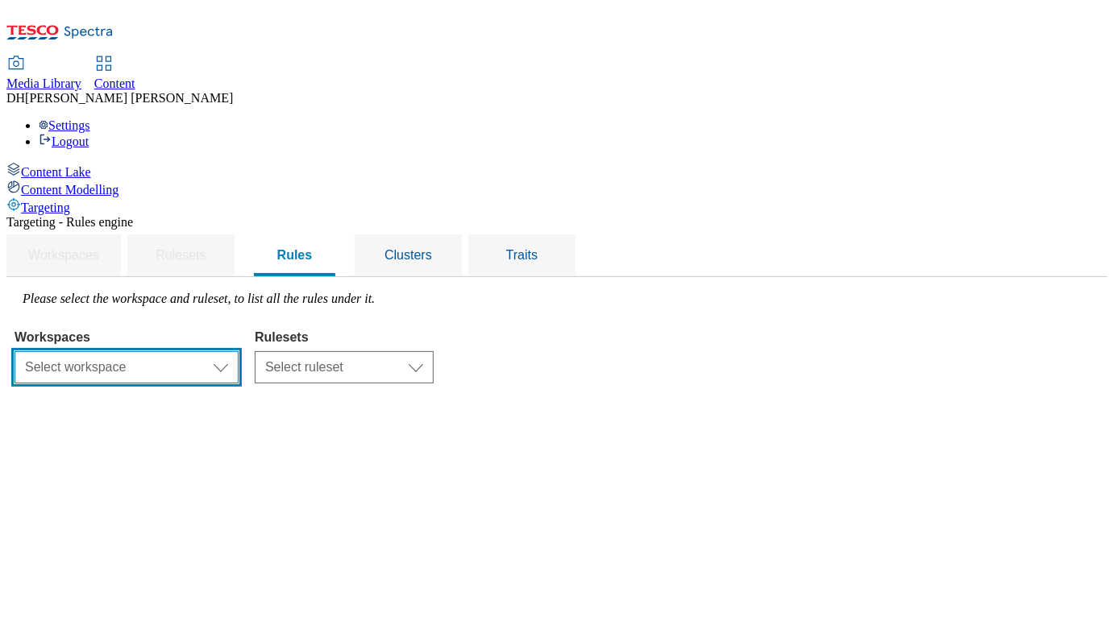
click at [239, 351] on select "Select workspace Content" at bounding box center [127, 367] width 224 height 32
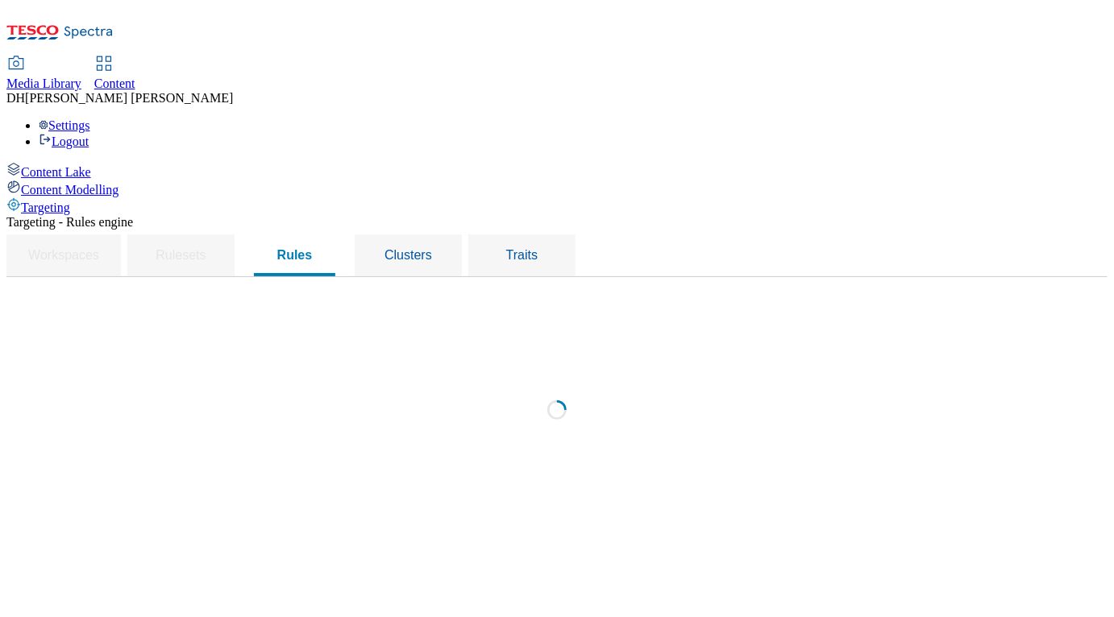
select select "f510054f-adaa-4692-b570-80fa3897127a"
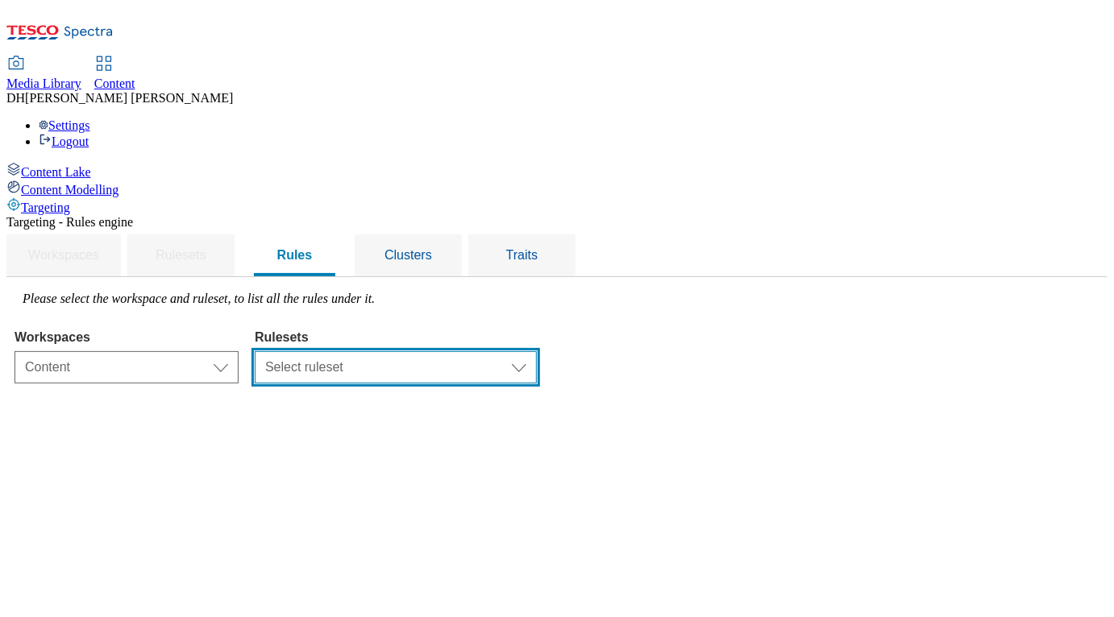
click at [508, 351] on select "Select ruleset dotcom-cz dotcom-hu dotcom-sk ghs-roi ghs-uk ighs-cz ighs-hu igh…" at bounding box center [396, 367] width 282 height 32
select select "48eb89cc-c22c-49b3-9be3-6f8cd5821d05"
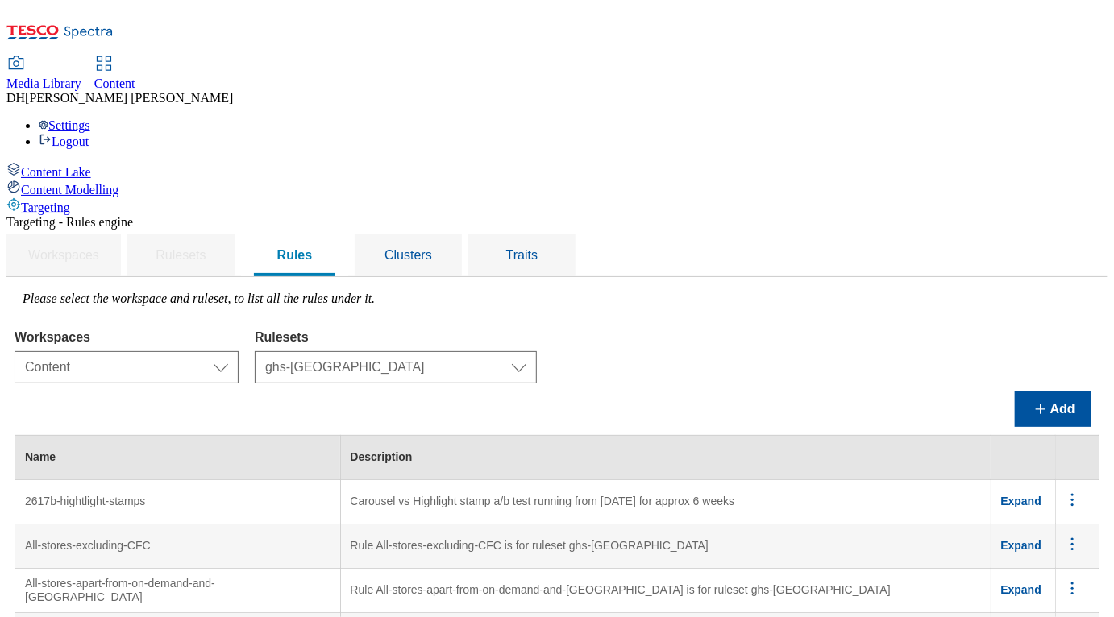
scroll to position [6438, 0]
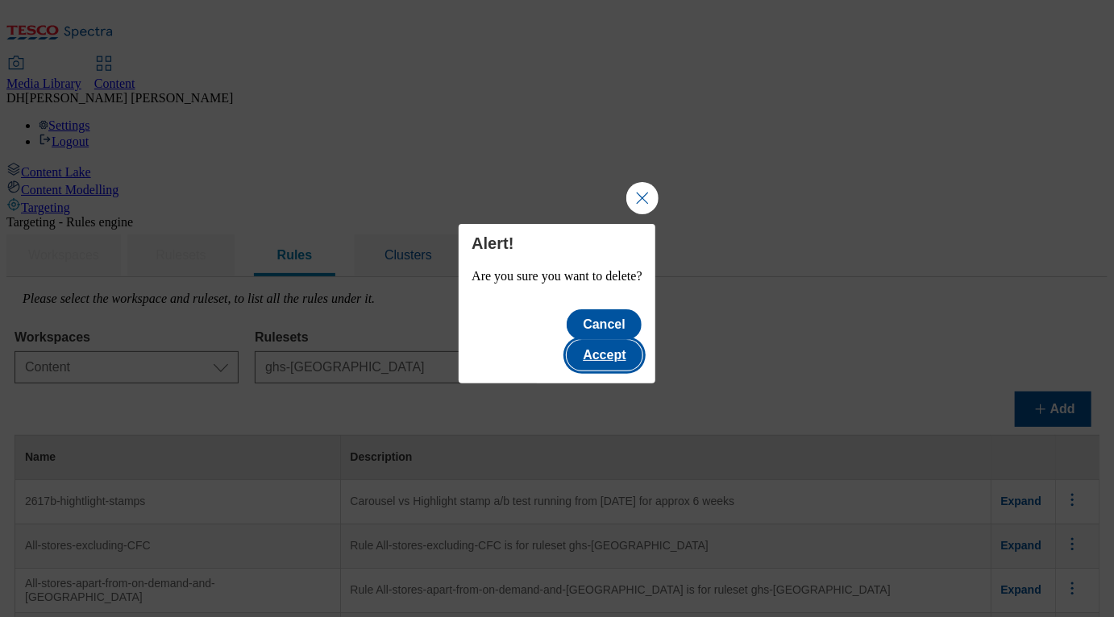
click at [630, 340] on button "Accept" at bounding box center [604, 355] width 75 height 31
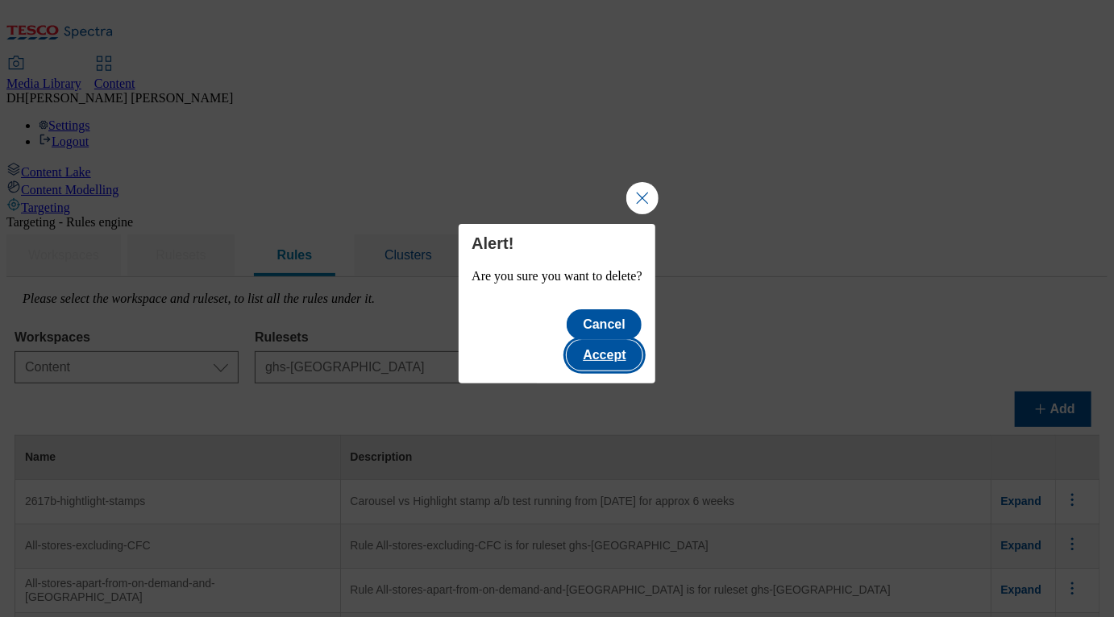
click at [636, 340] on button "Accept" at bounding box center [604, 355] width 75 height 31
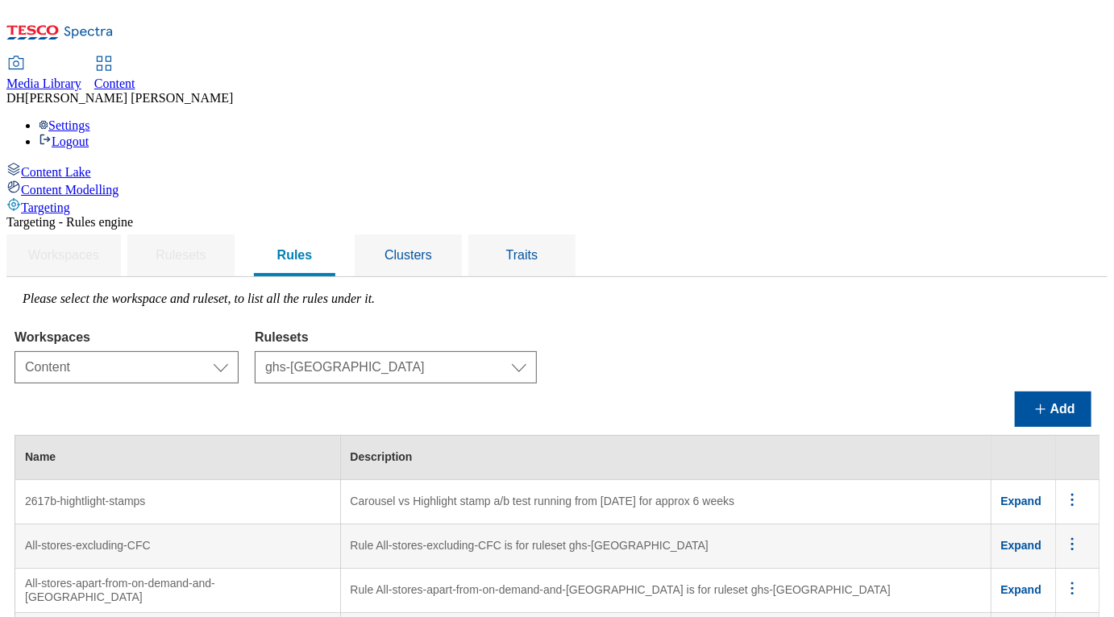
scroll to position [6584, 0]
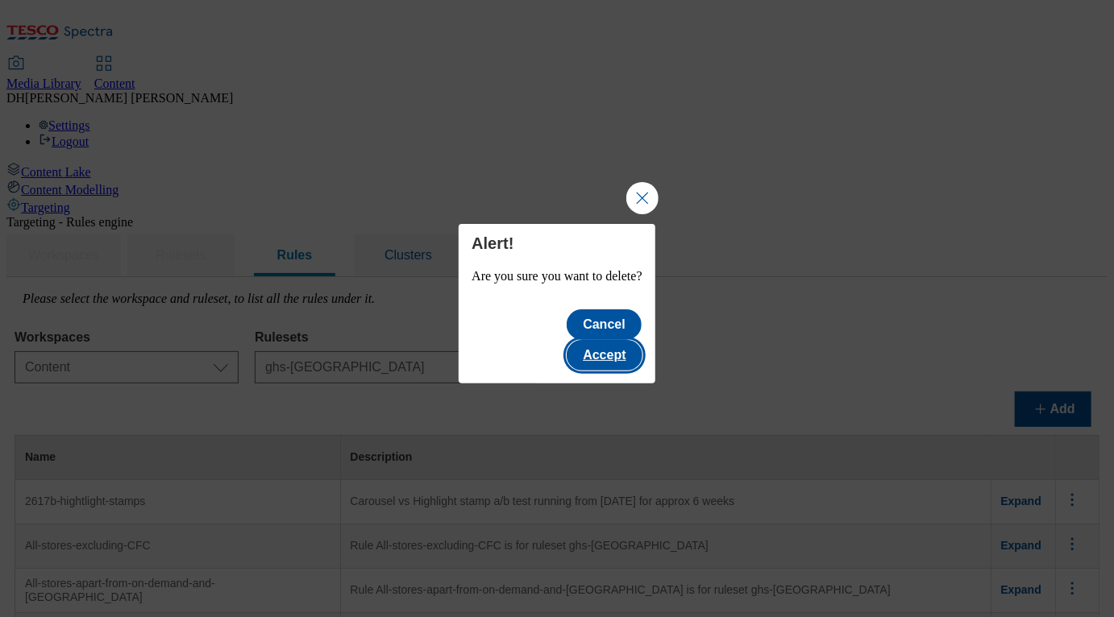
click at [618, 343] on button "Accept" at bounding box center [604, 355] width 75 height 31
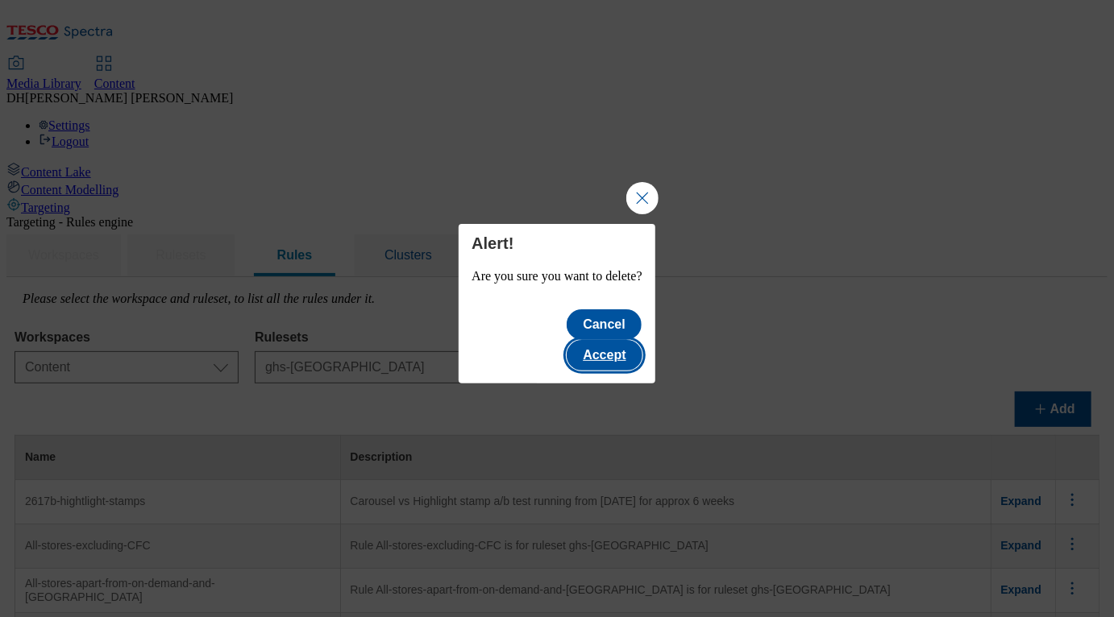
click at [628, 340] on button "Accept" at bounding box center [604, 355] width 75 height 31
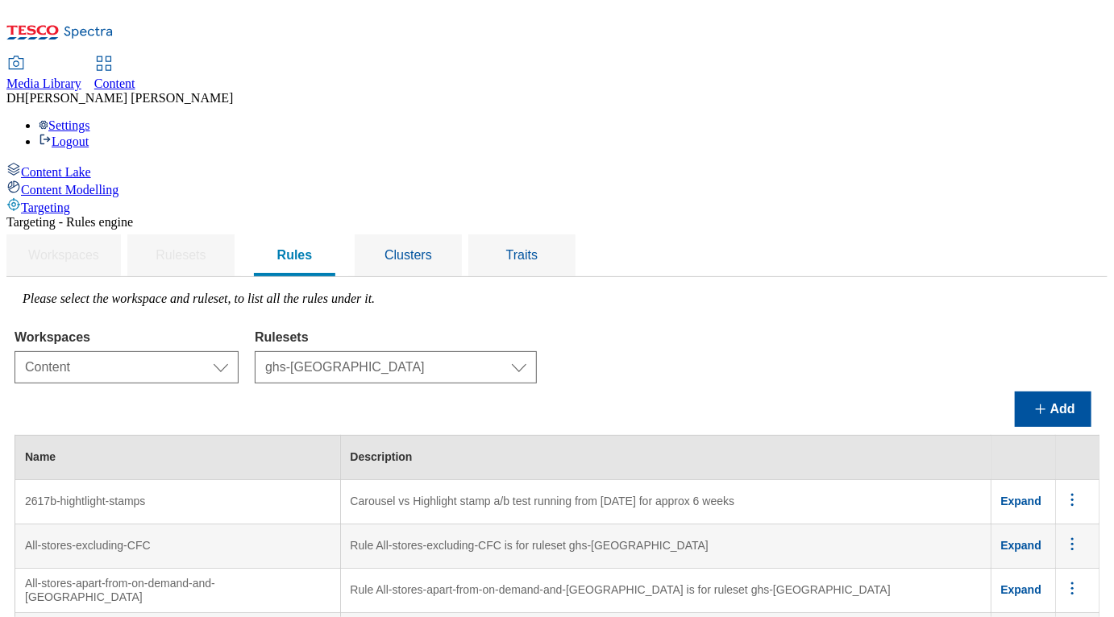
scroll to position [6752, 0]
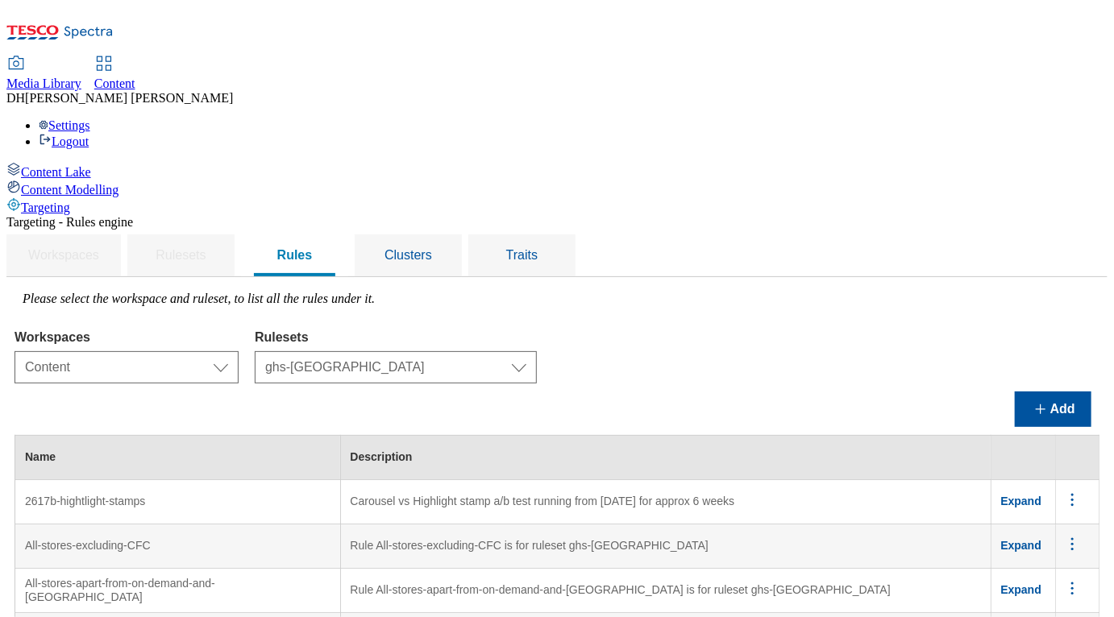
scroll to position [0, 0]
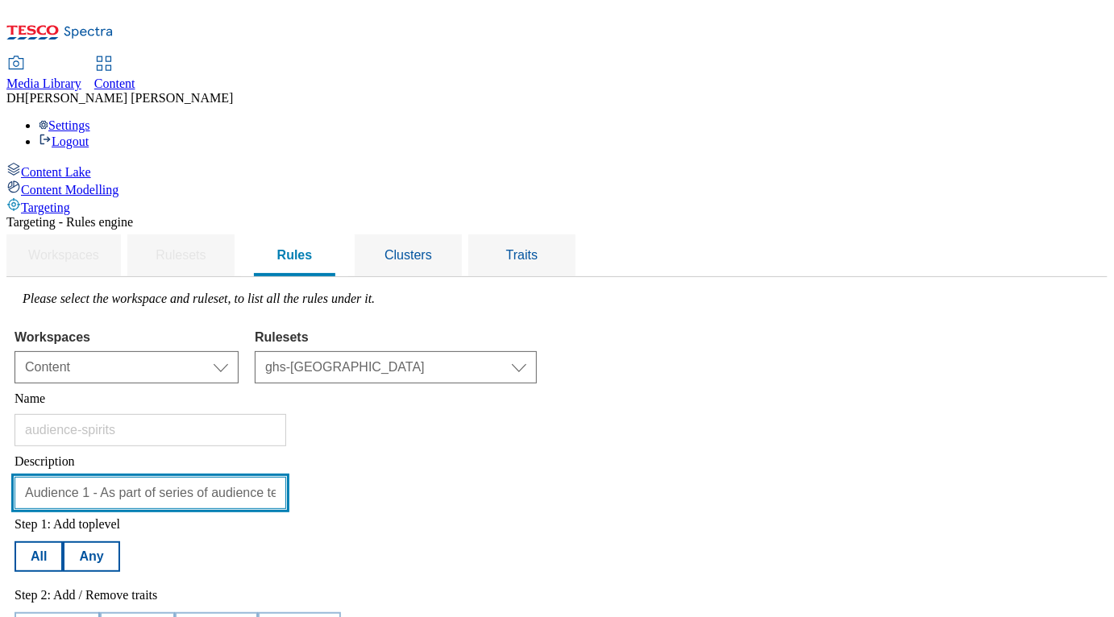
click at [286, 477] on input "Audience 1 - As part of series of audience tests running on the GHSHP big stamp…" at bounding box center [151, 493] width 272 height 32
type input "Audience Spirits - As part of series of audience tests running on the GHSHP big…"
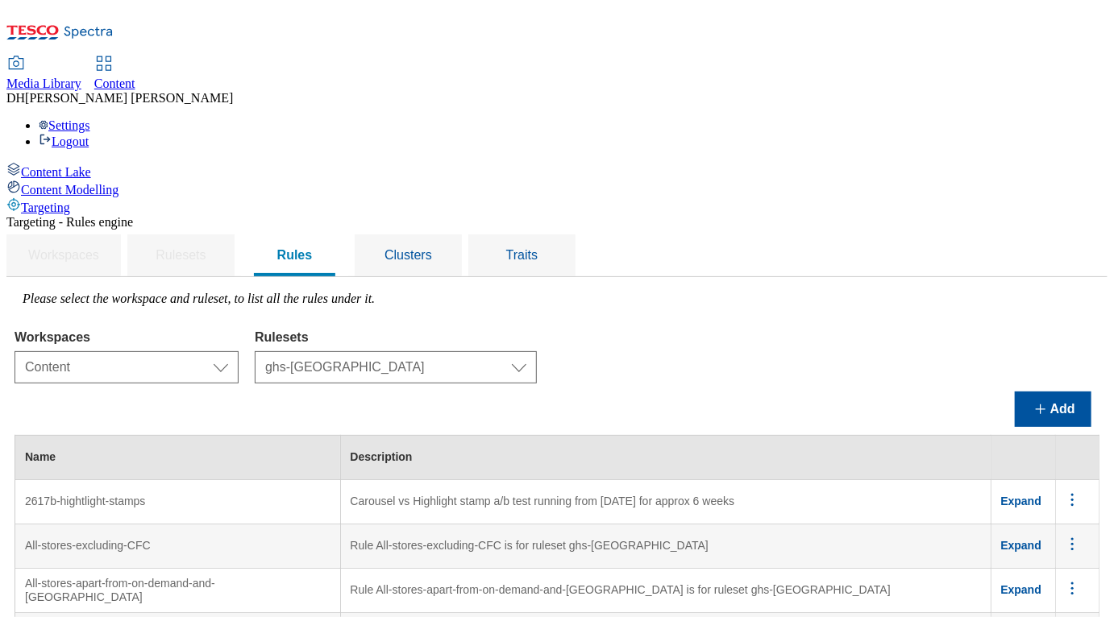
scroll to position [6551, 0]
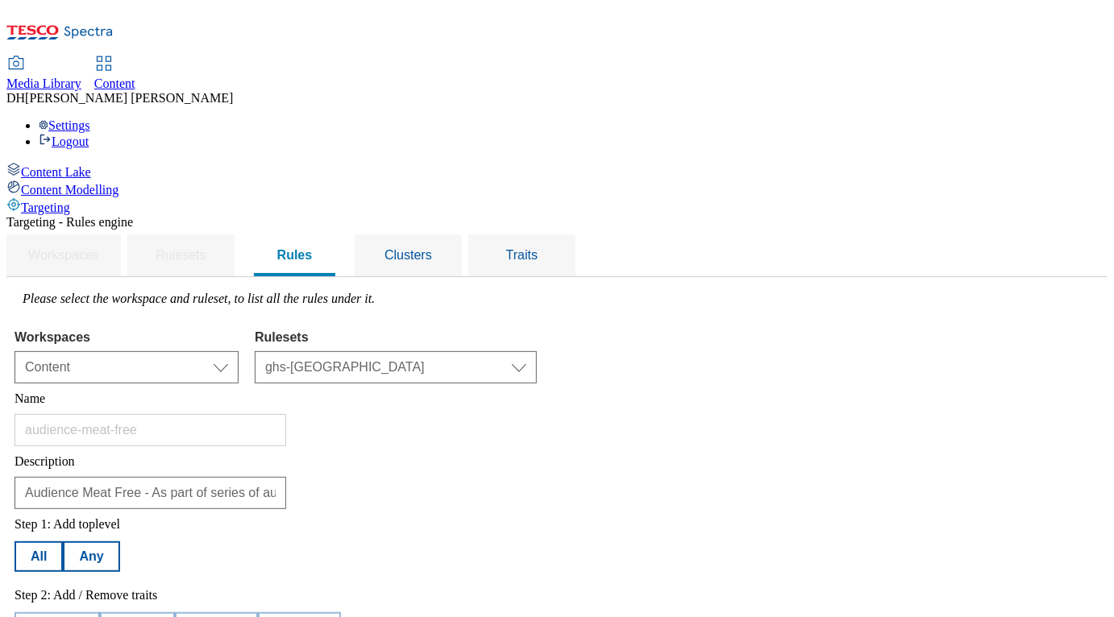
scroll to position [208, 0]
click at [63, 542] on button "All" at bounding box center [39, 557] width 48 height 31
click at [100, 613] on button "Add trait" at bounding box center [57, 628] width 85 height 31
select select "experimentId"
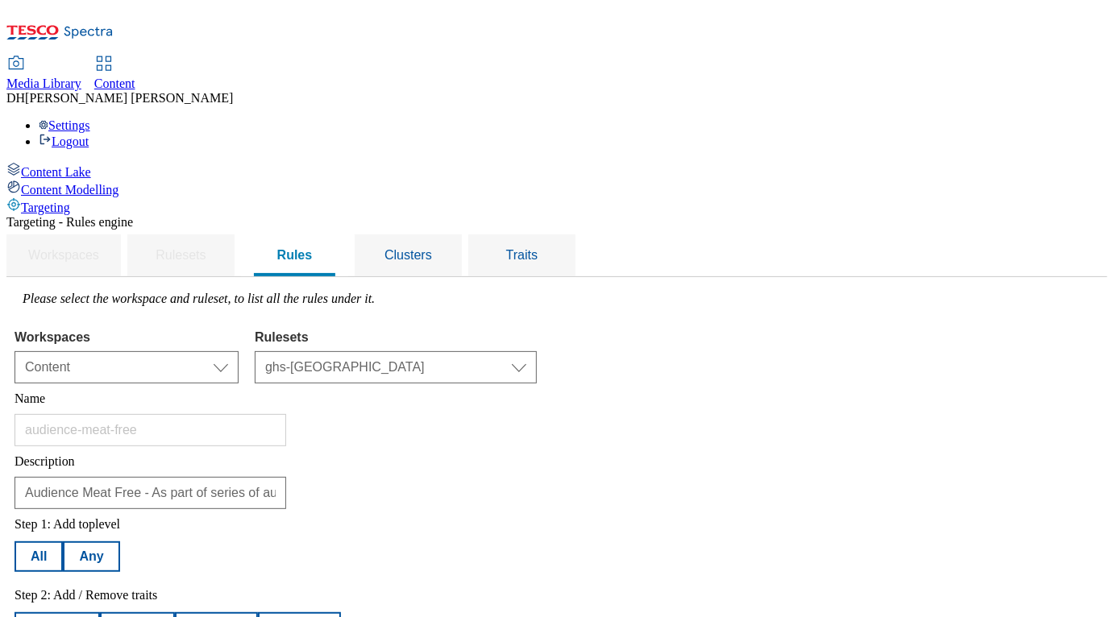
select select "equals"
select select "2862"
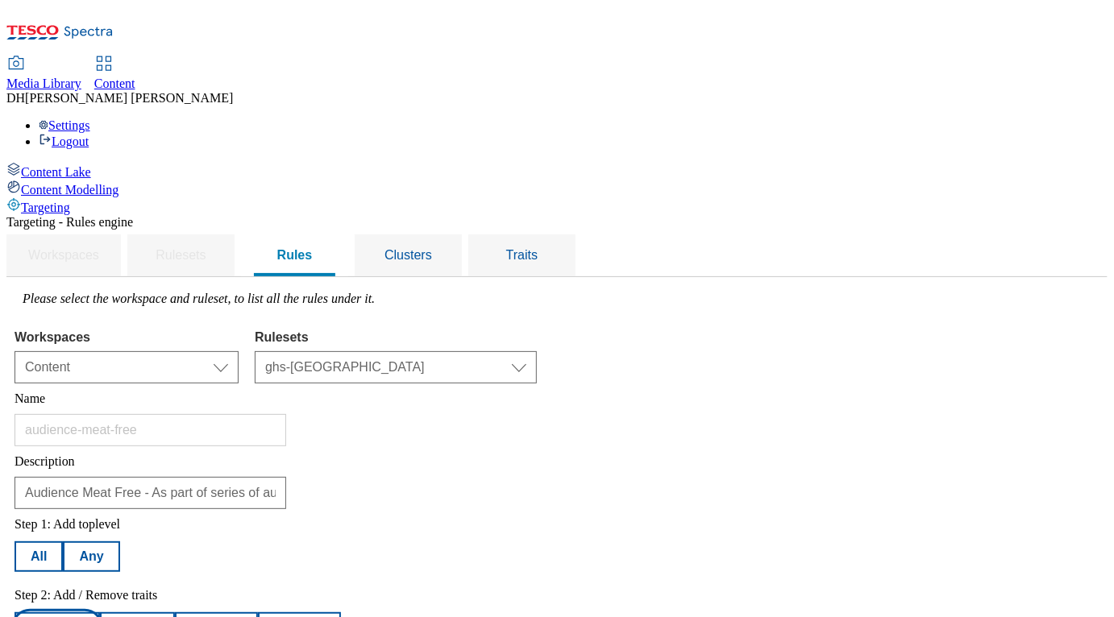
click at [100, 613] on button "Add trait" at bounding box center [57, 628] width 85 height 31
select select "experimentId"
select select "equals"
select select "2862"
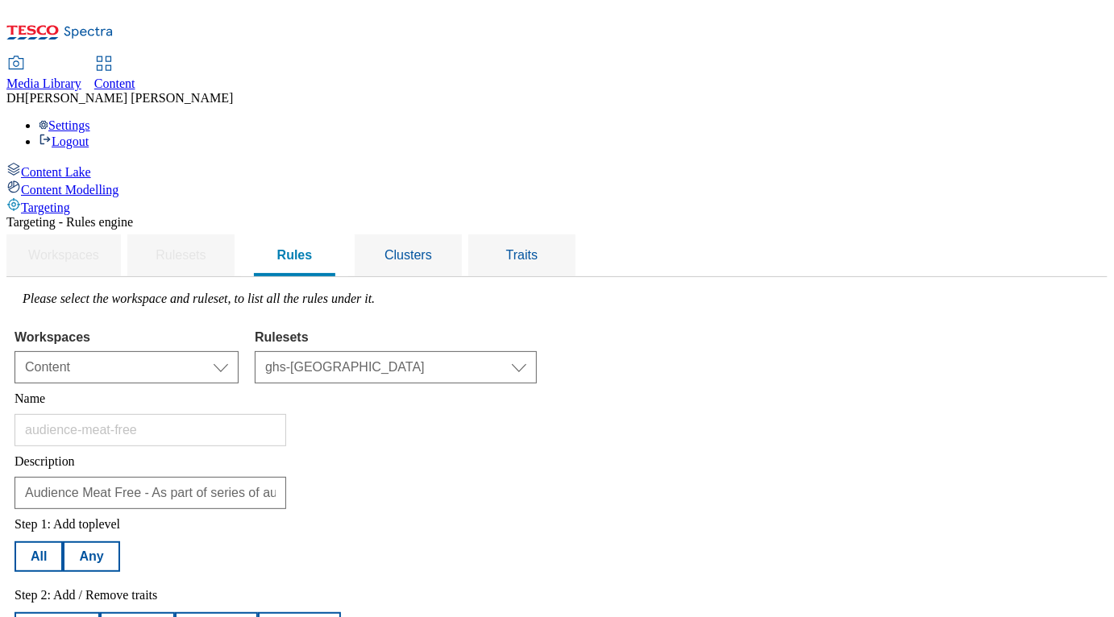
select select "variantId"
select select "2862-b"
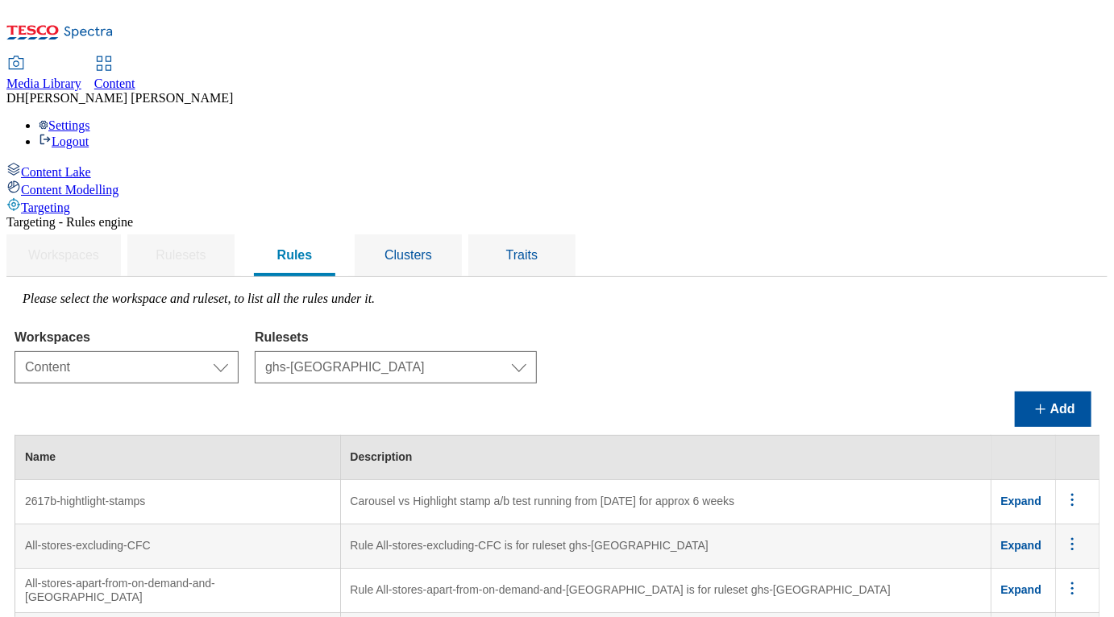
scroll to position [6551, 0]
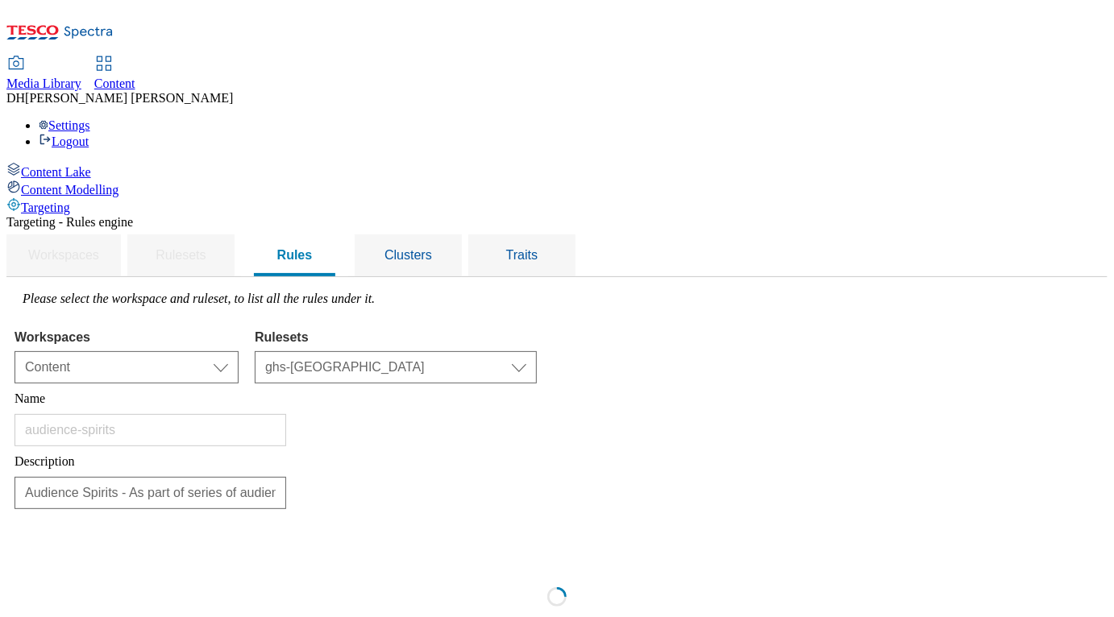
scroll to position [0, 0]
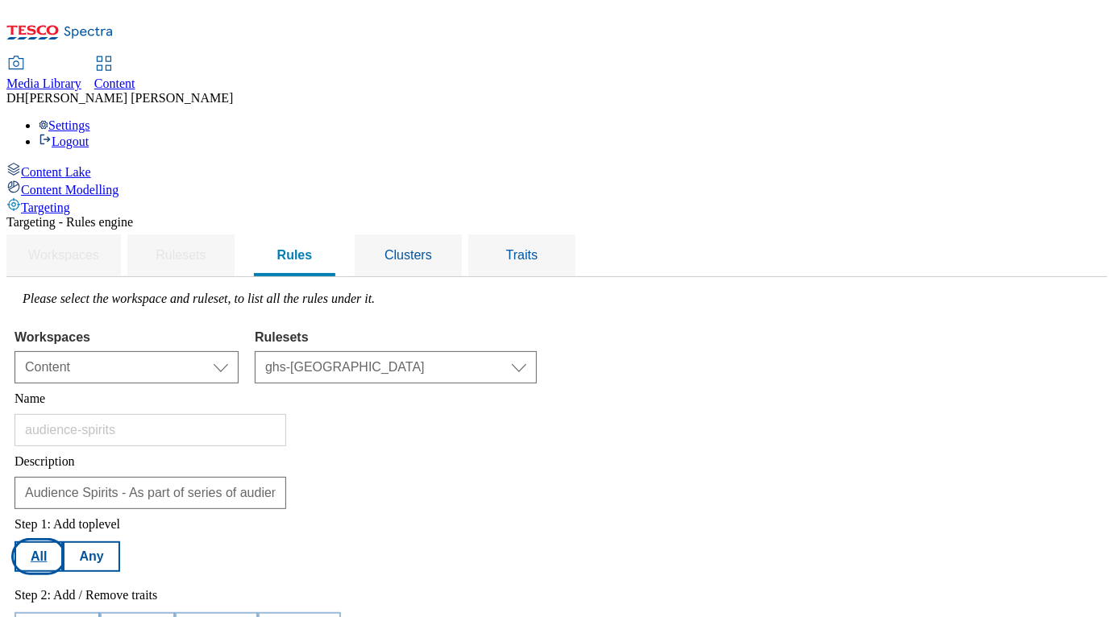
click at [63, 542] on button "All" at bounding box center [39, 557] width 48 height 31
click at [100, 613] on button "Add trait" at bounding box center [57, 628] width 85 height 31
select select "experimentId"
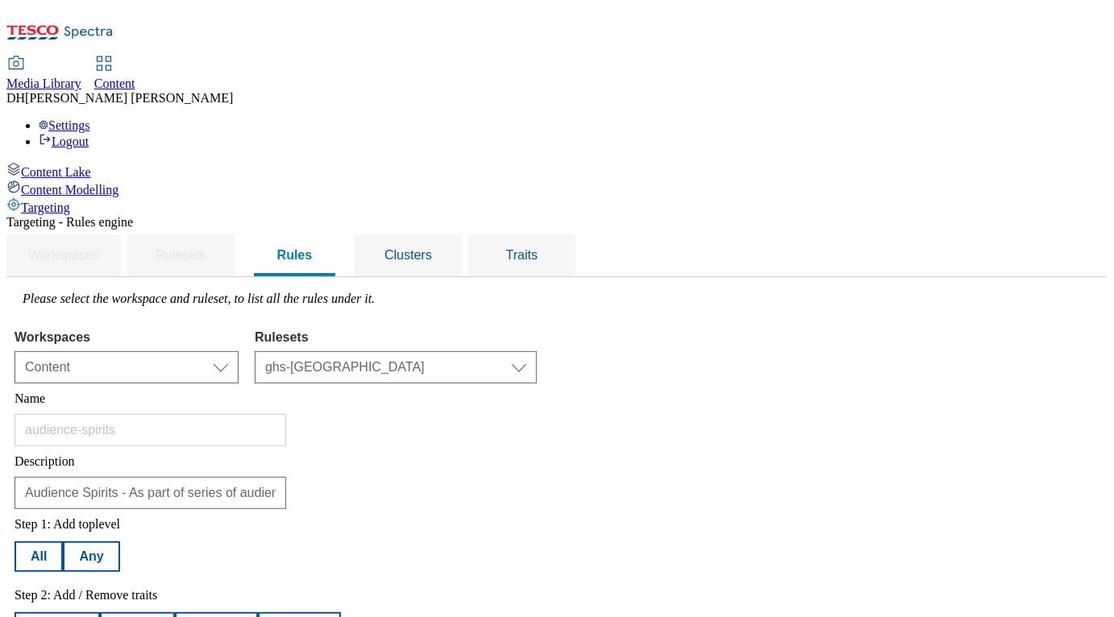
select select "equals"
select select "2862"
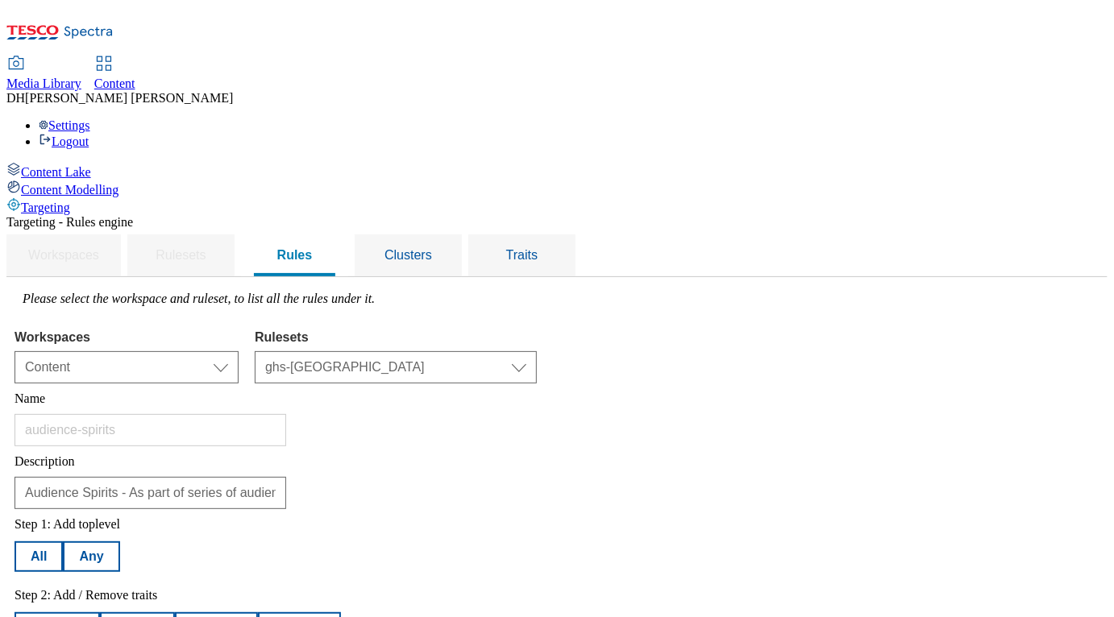
scroll to position [360, 0]
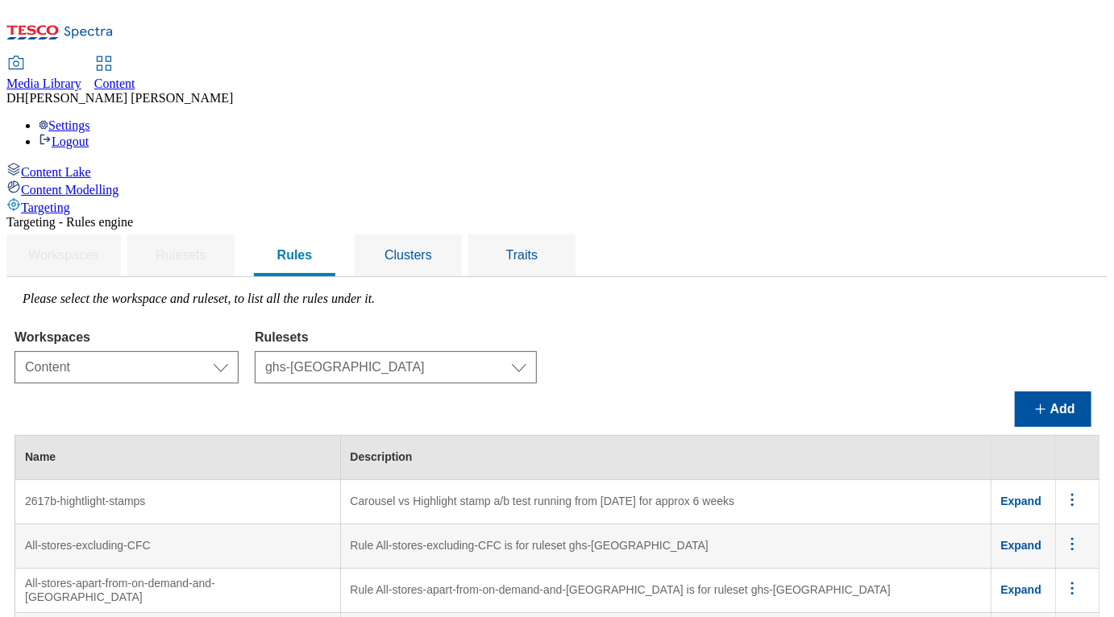
scroll to position [6455, 0]
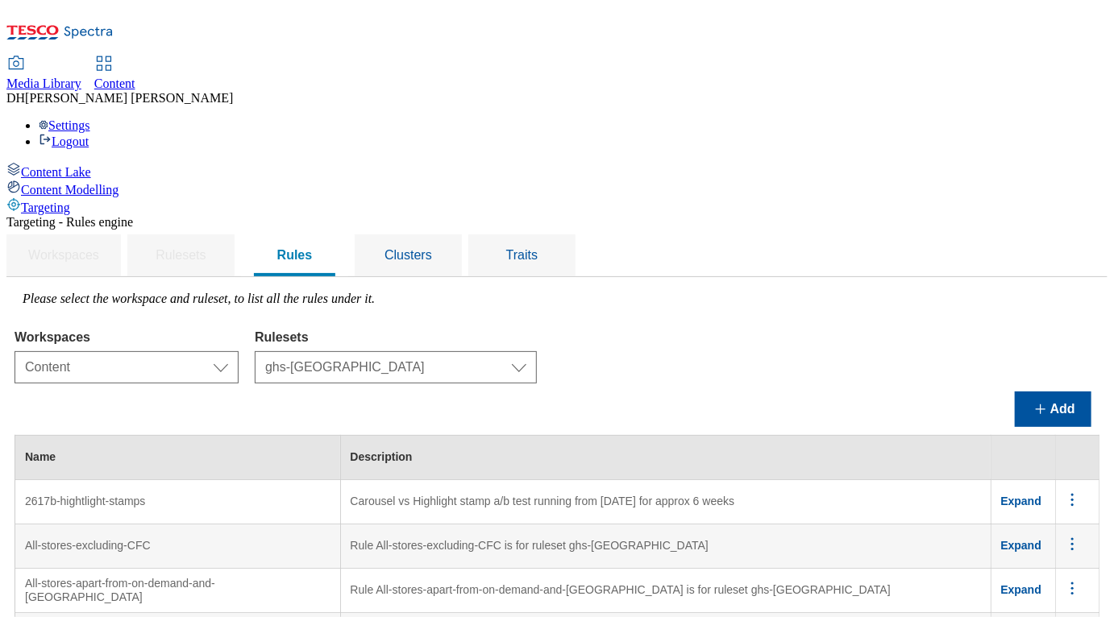
scroll to position [6715, 0]
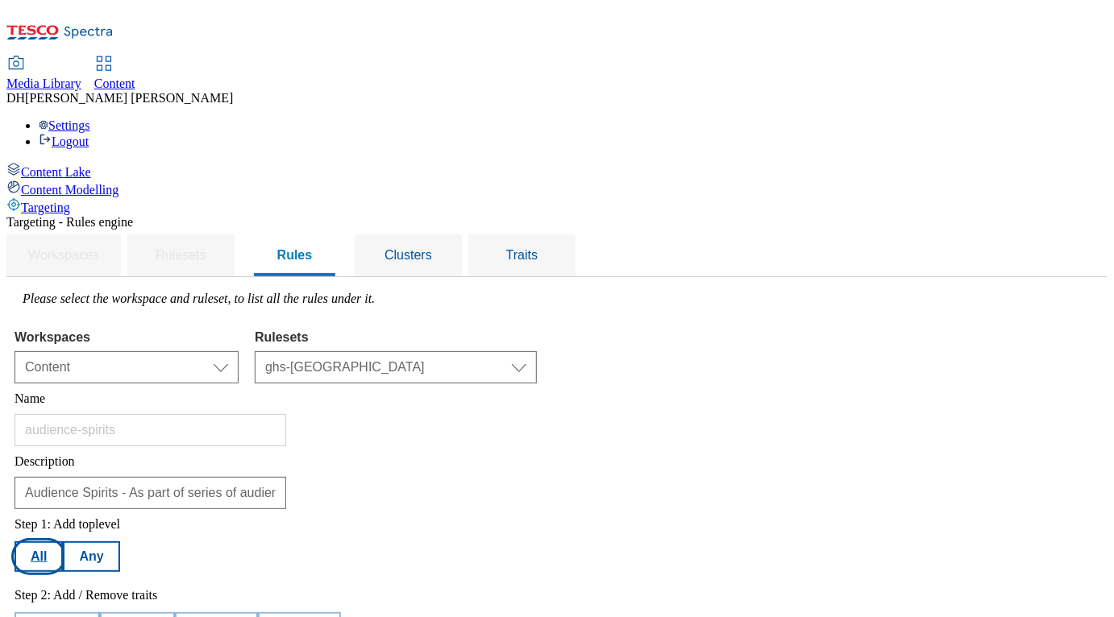
click at [63, 542] on button "All" at bounding box center [39, 557] width 48 height 31
click at [100, 613] on button "Add trait" at bounding box center [57, 628] width 85 height 31
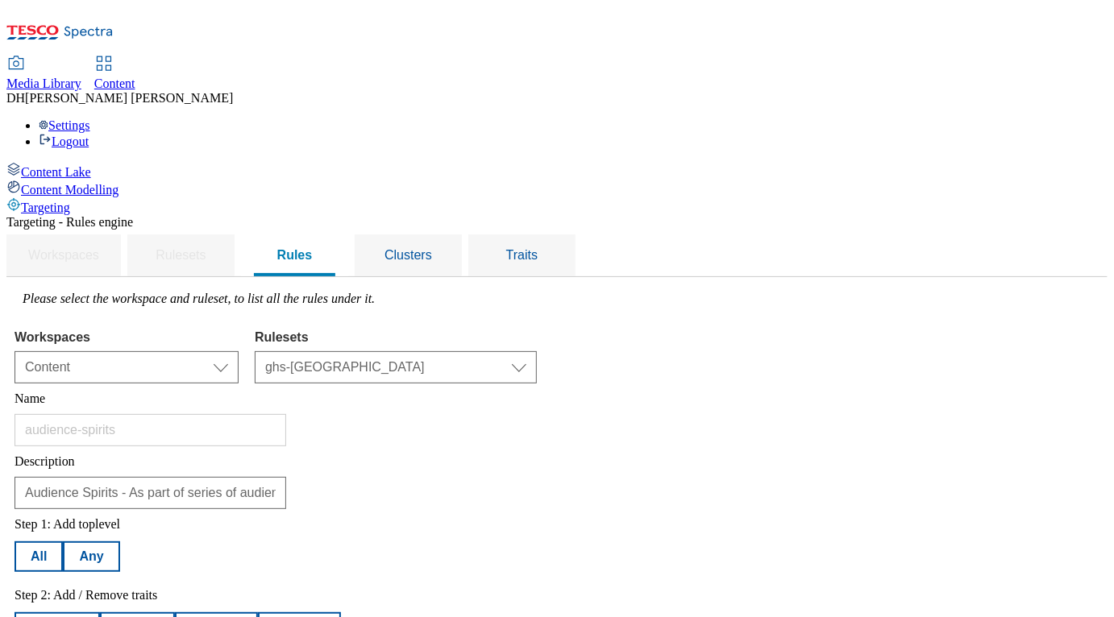
scroll to position [428, 0]
select select "equals"
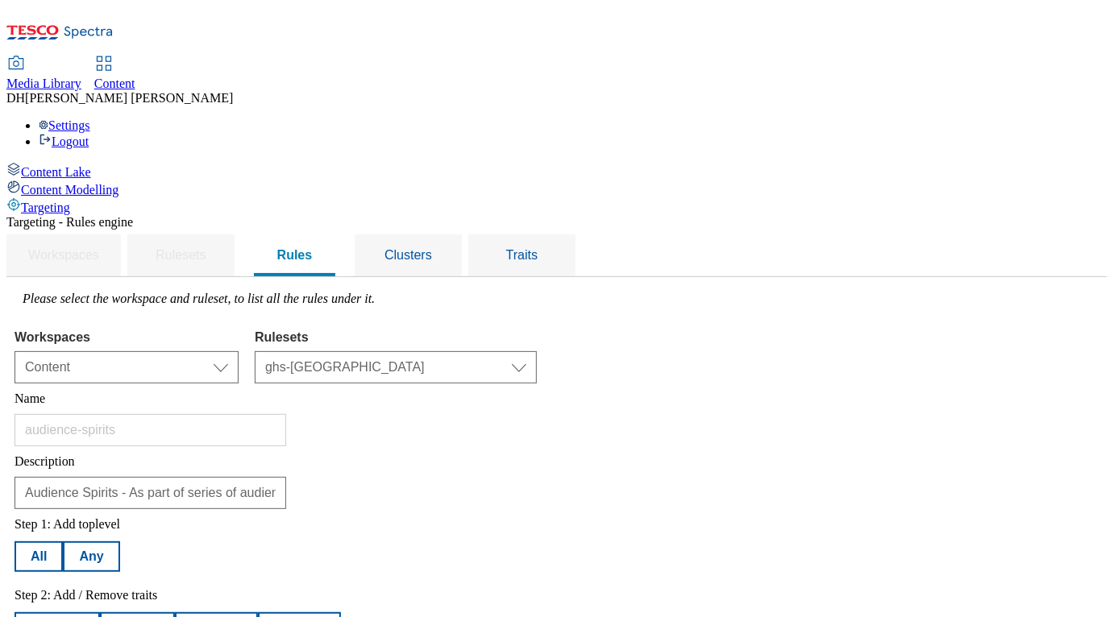
select select "variantId"
select select "2862-b"
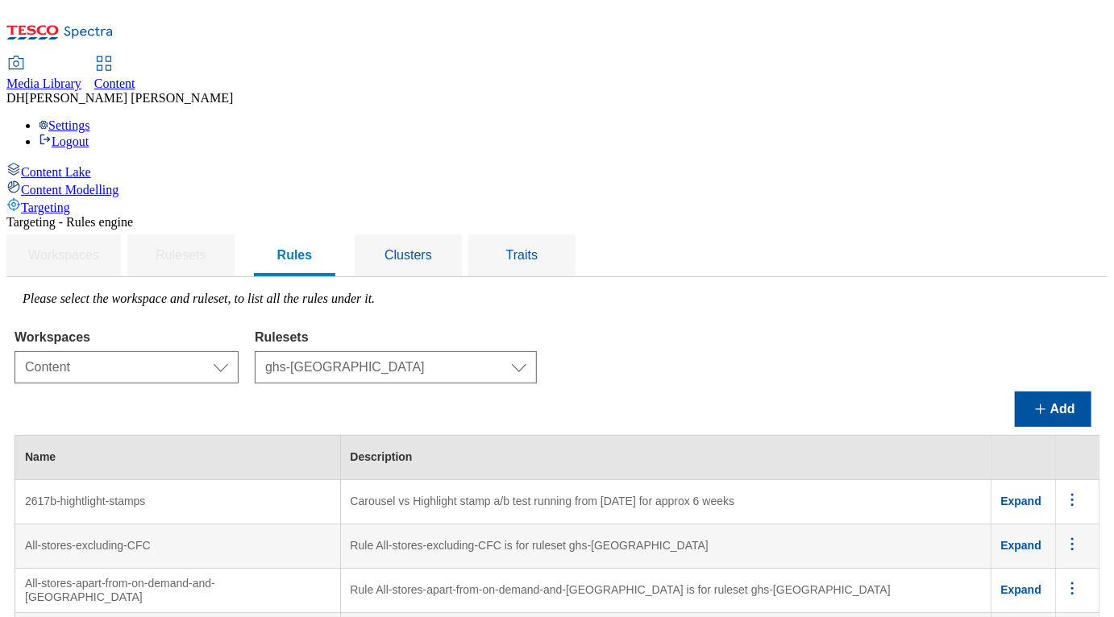
scroll to position [6605, 0]
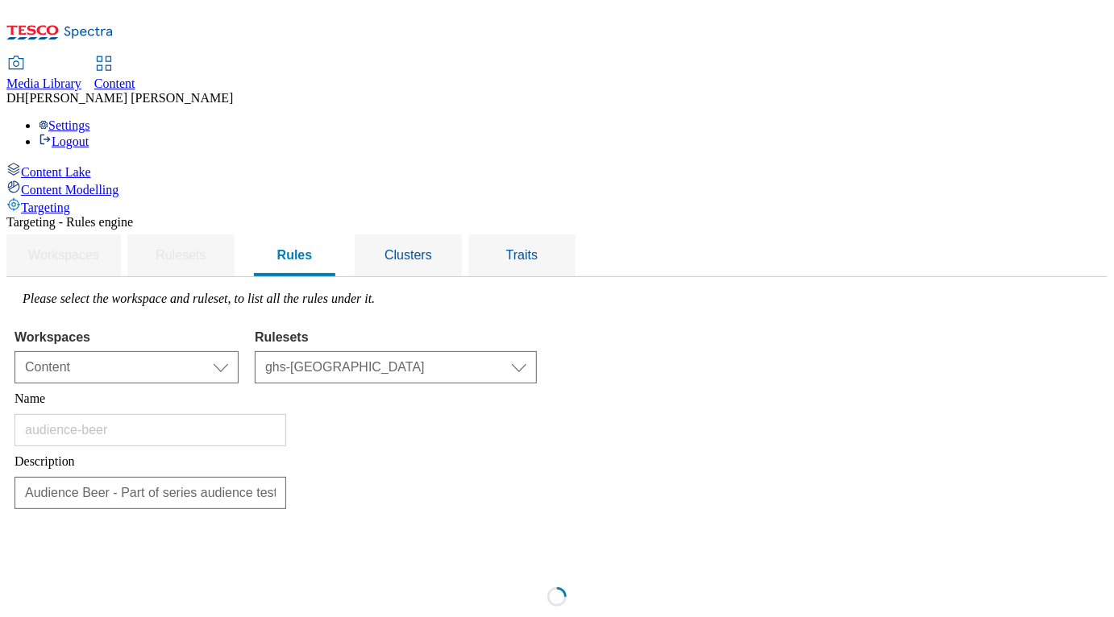
scroll to position [0, 0]
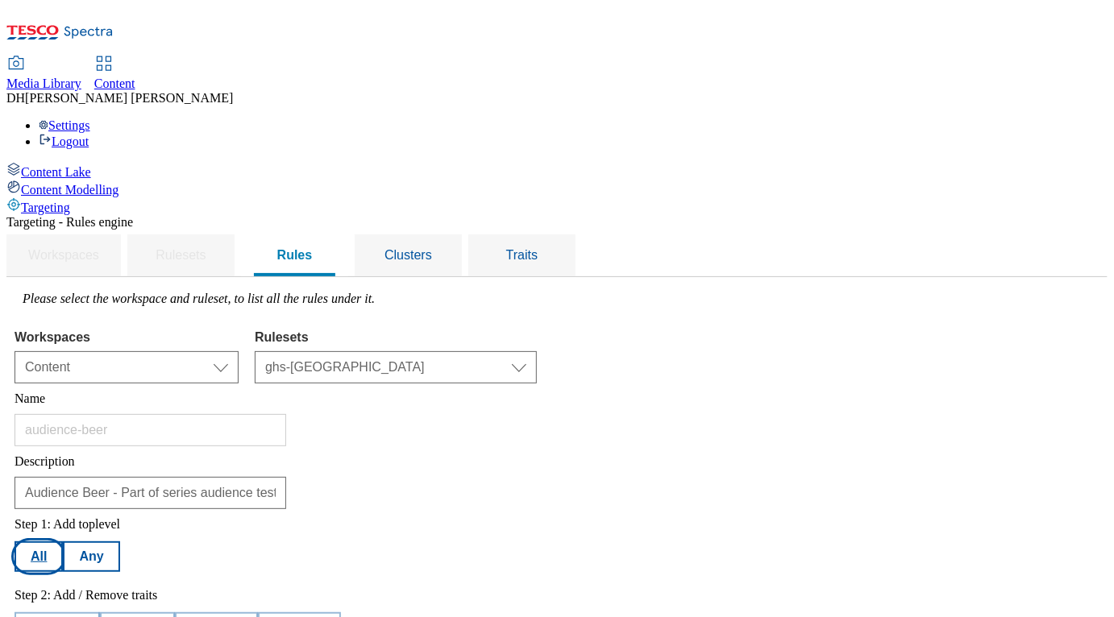
click at [63, 542] on button "All" at bounding box center [39, 557] width 48 height 31
click at [100, 613] on button "Add trait" at bounding box center [57, 628] width 85 height 31
select select "variantId"
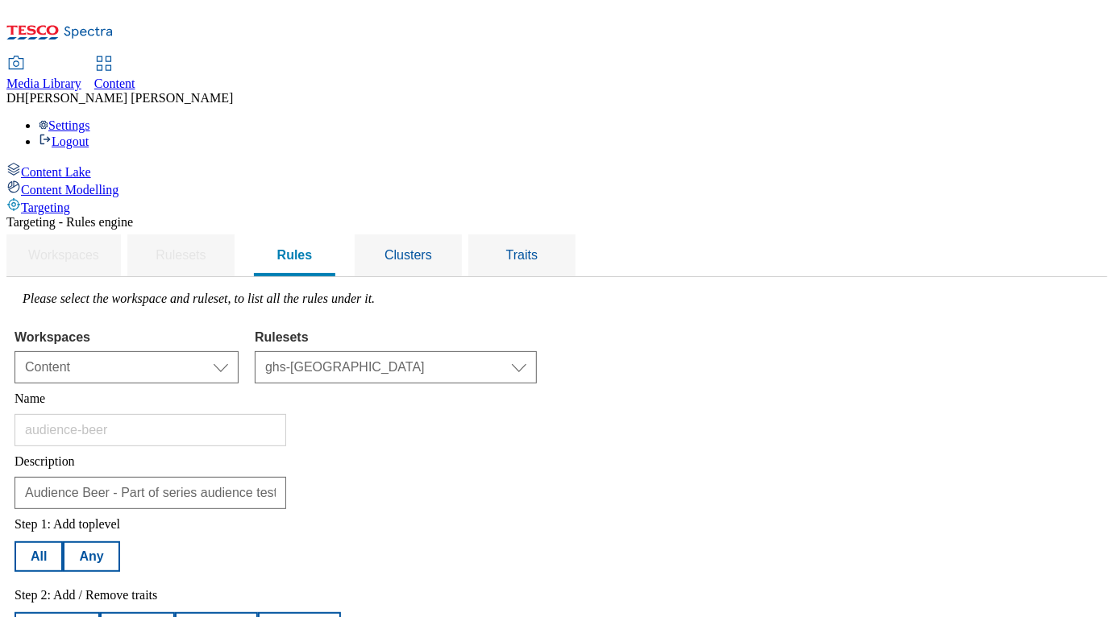
select select "equals"
select select "2862-b"
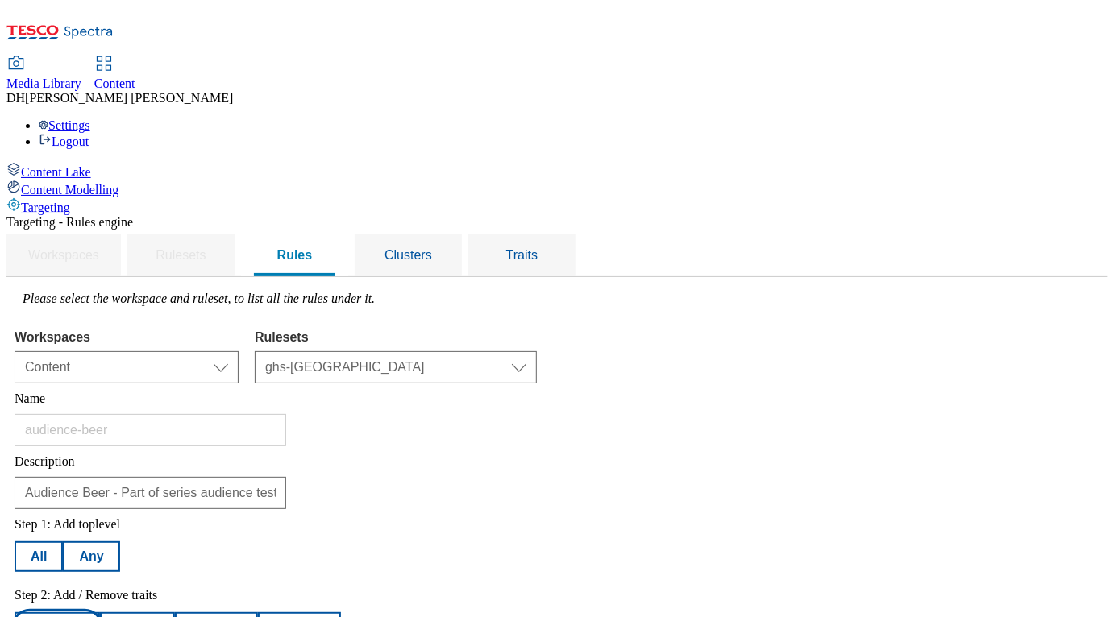
click at [100, 613] on button "Add trait" at bounding box center [57, 628] width 85 height 31
select select "variantId"
select select "equals"
select select "2862-b"
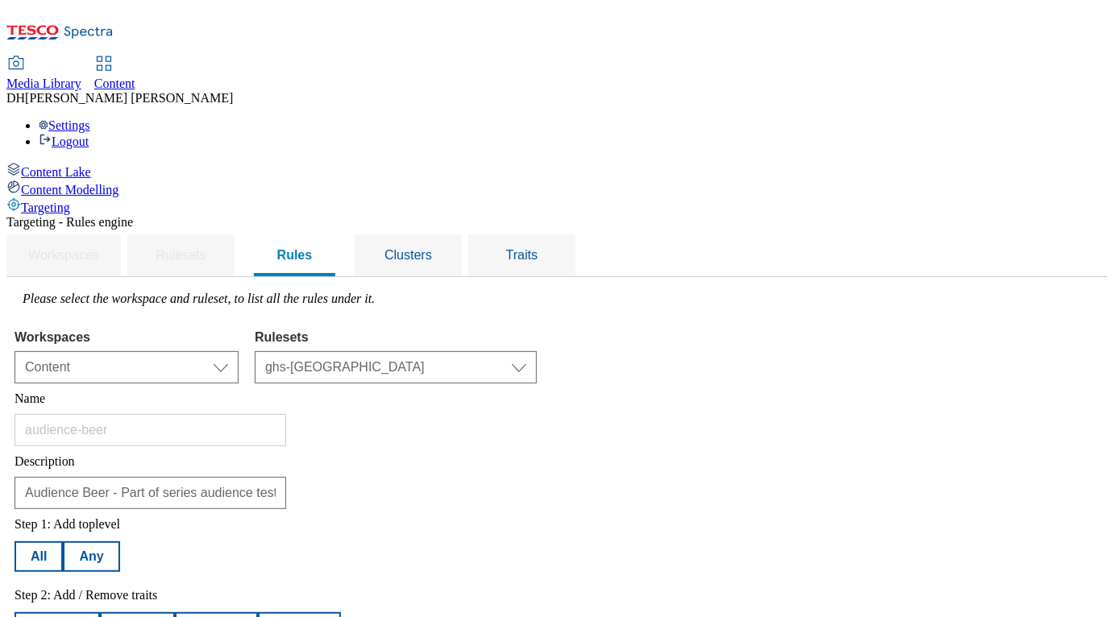
select select "experimentId"
select select "2862"
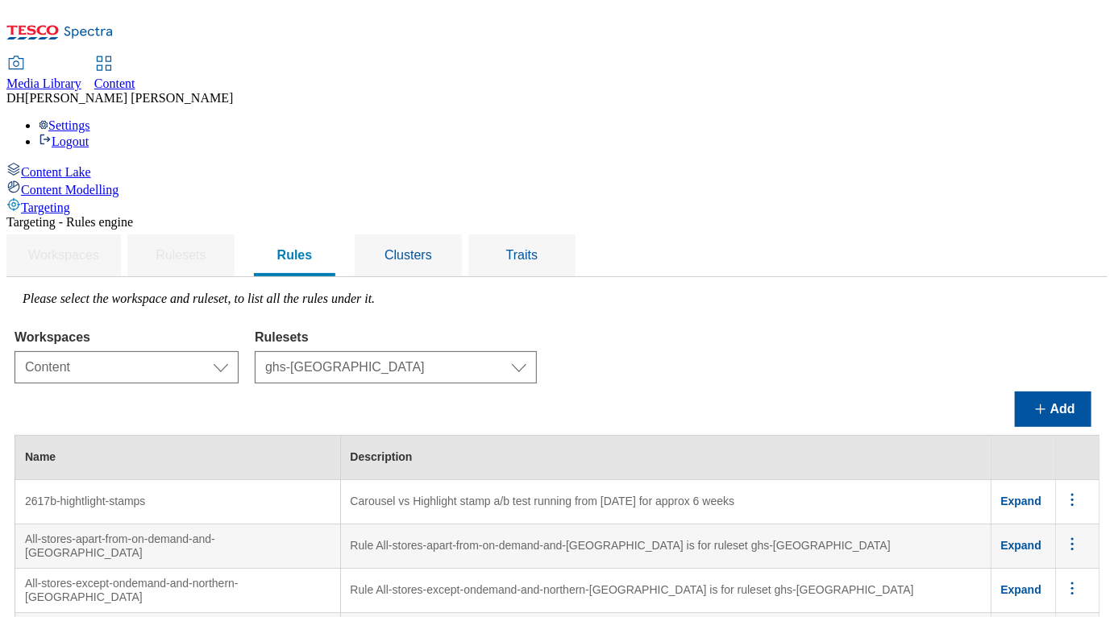
scroll to position [6555, 0]
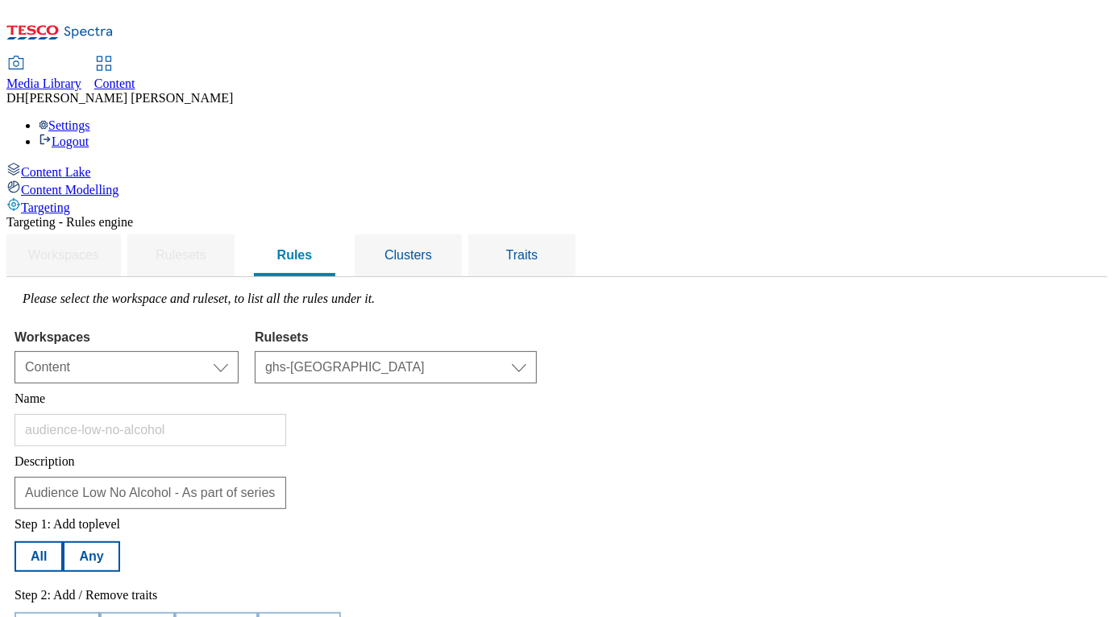
scroll to position [0, 0]
click at [63, 542] on button "All" at bounding box center [39, 557] width 48 height 31
click at [100, 613] on button "Add trait" at bounding box center [57, 628] width 85 height 31
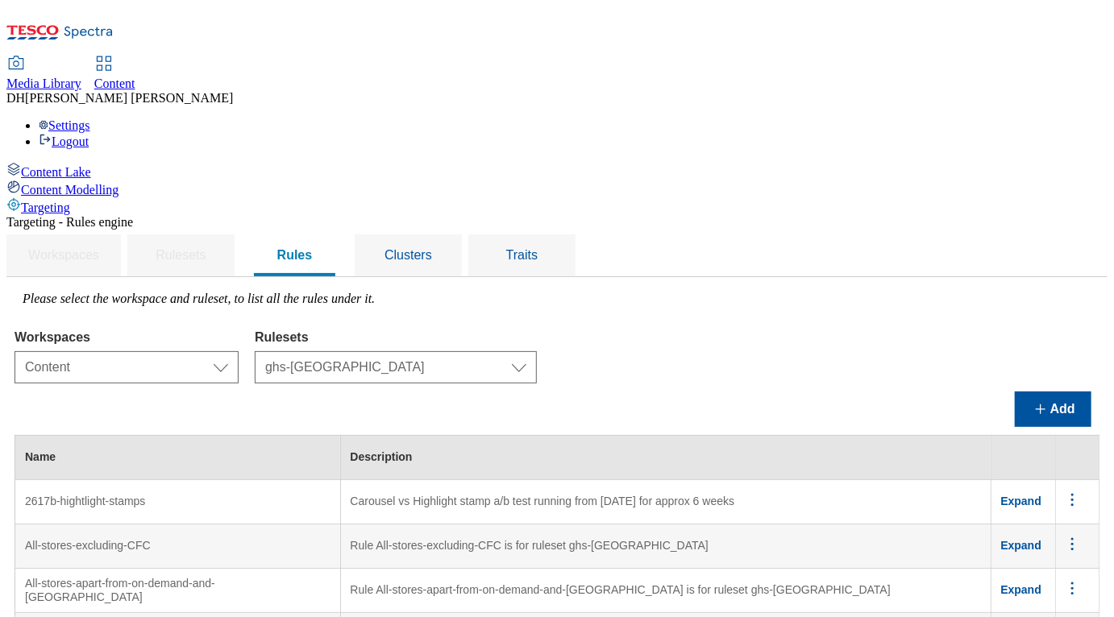
scroll to position [6625, 0]
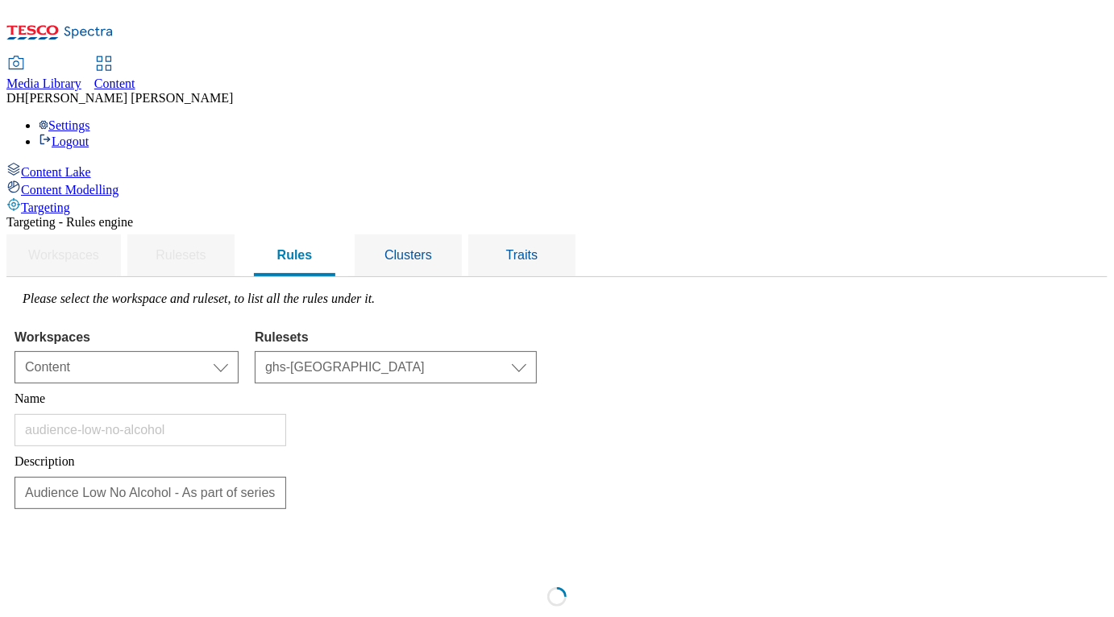
scroll to position [0, 0]
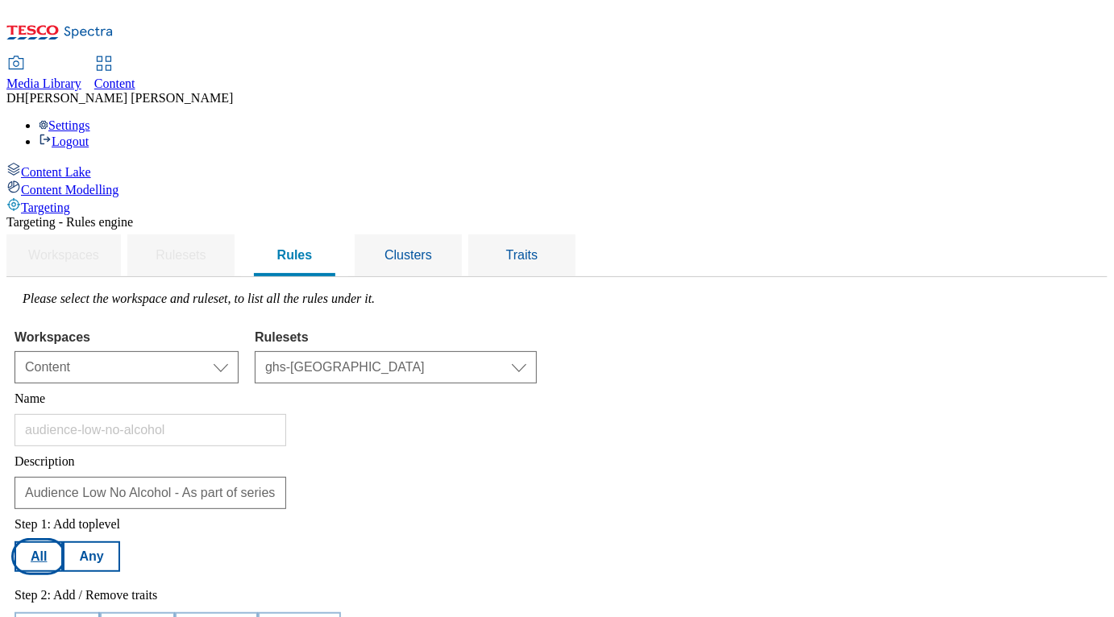
click at [63, 542] on button "All" at bounding box center [39, 557] width 48 height 31
click at [100, 613] on button "Add trait" at bounding box center [57, 628] width 85 height 31
select select "profileSegments"
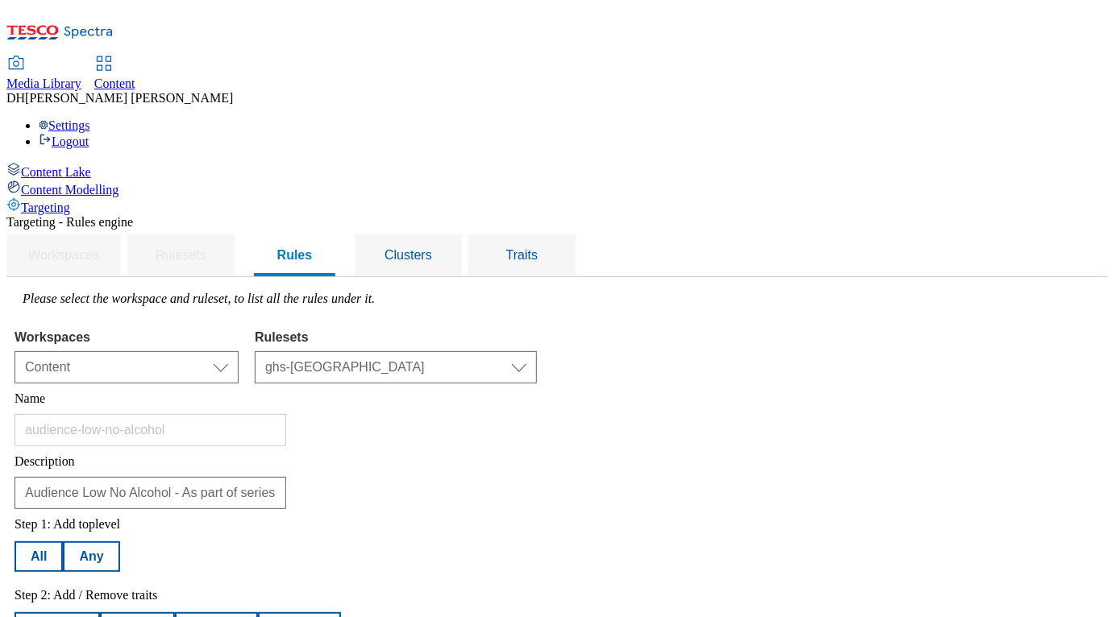
select select "equals"
select select "e380f2c4-ba11-4ecb-b584-ad81a71d0e46:true"
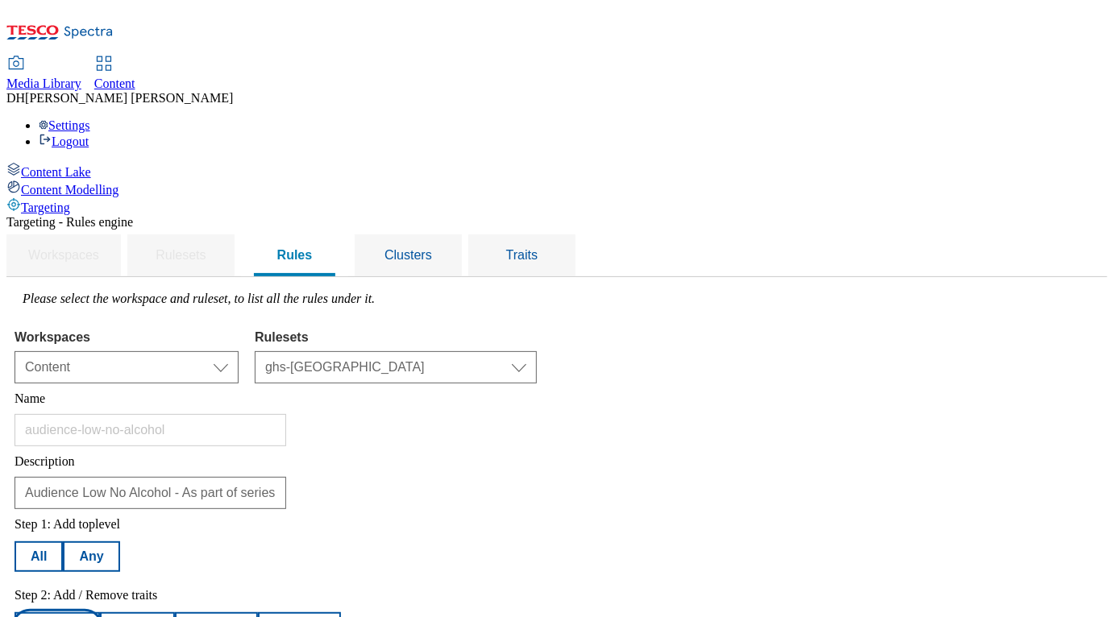
click at [100, 613] on button "Add trait" at bounding box center [57, 628] width 85 height 31
select select "profileSegments"
select select "equals"
select select "e380f2c4-ba11-4ecb-b584-ad81a71d0e46:true"
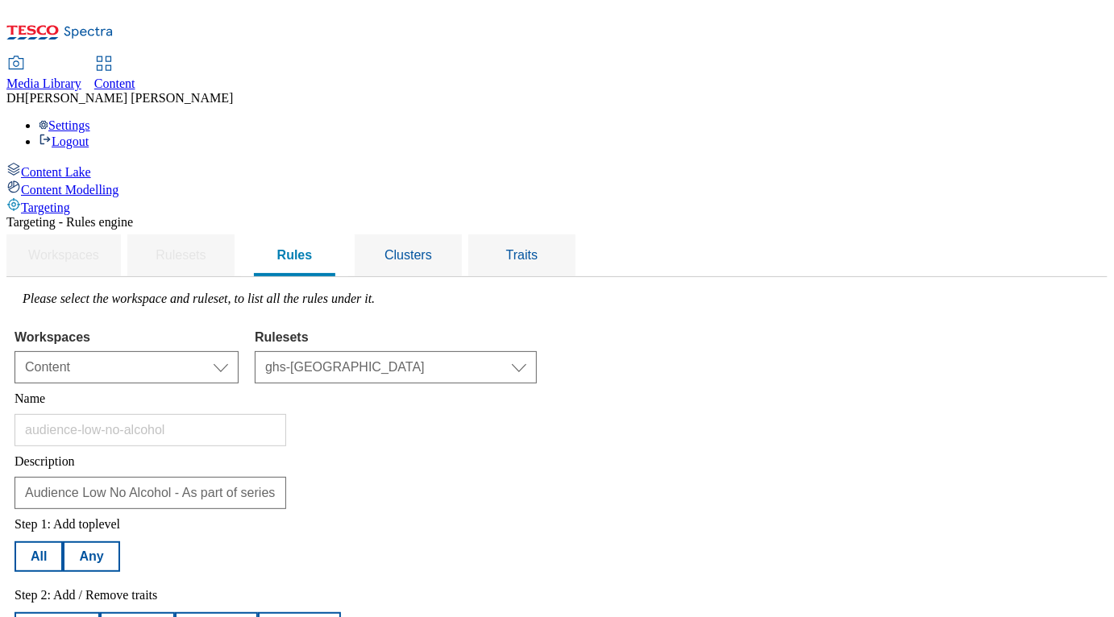
select select "experimentId"
select select "2862"
click at [100, 613] on button "Add trait" at bounding box center [57, 628] width 85 height 31
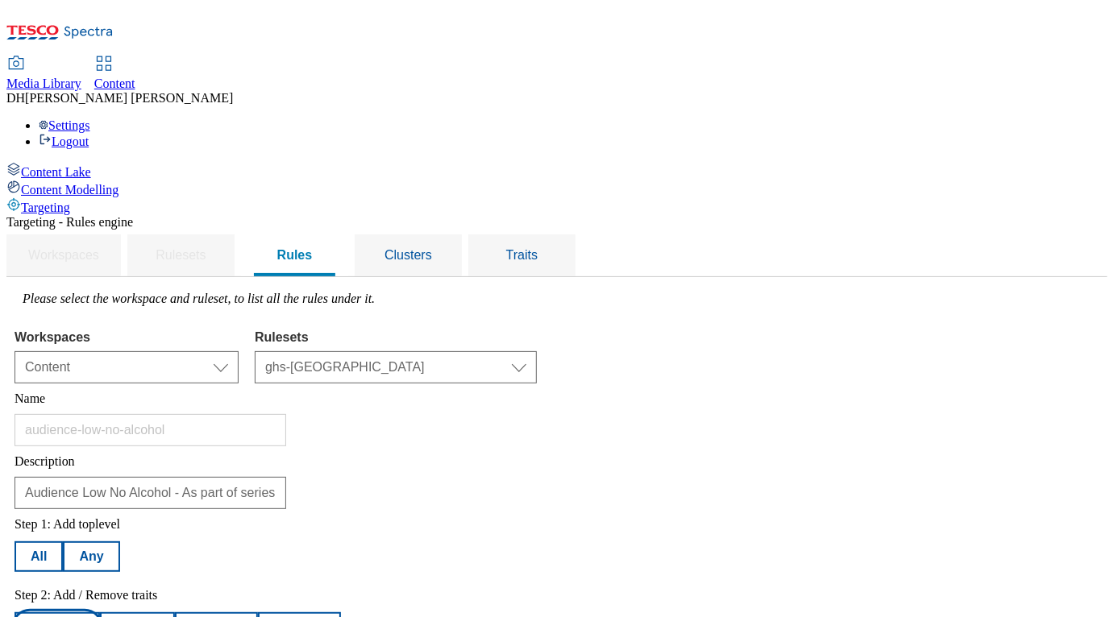
select select "experimentId"
select select "equals"
select select "2862"
select select "variantId"
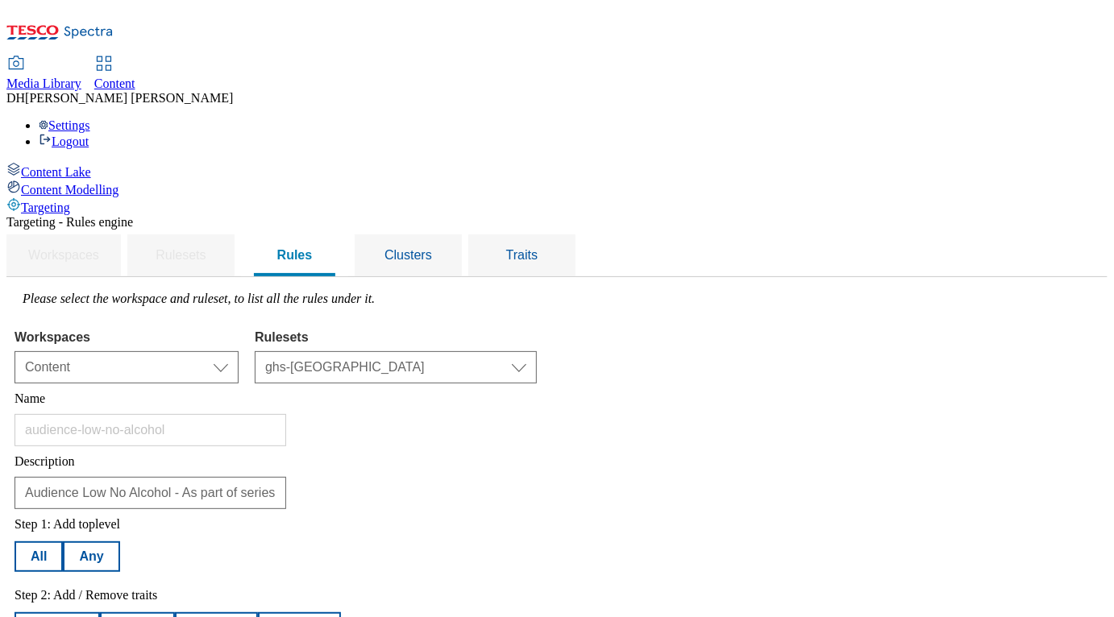
select select "2862-b"
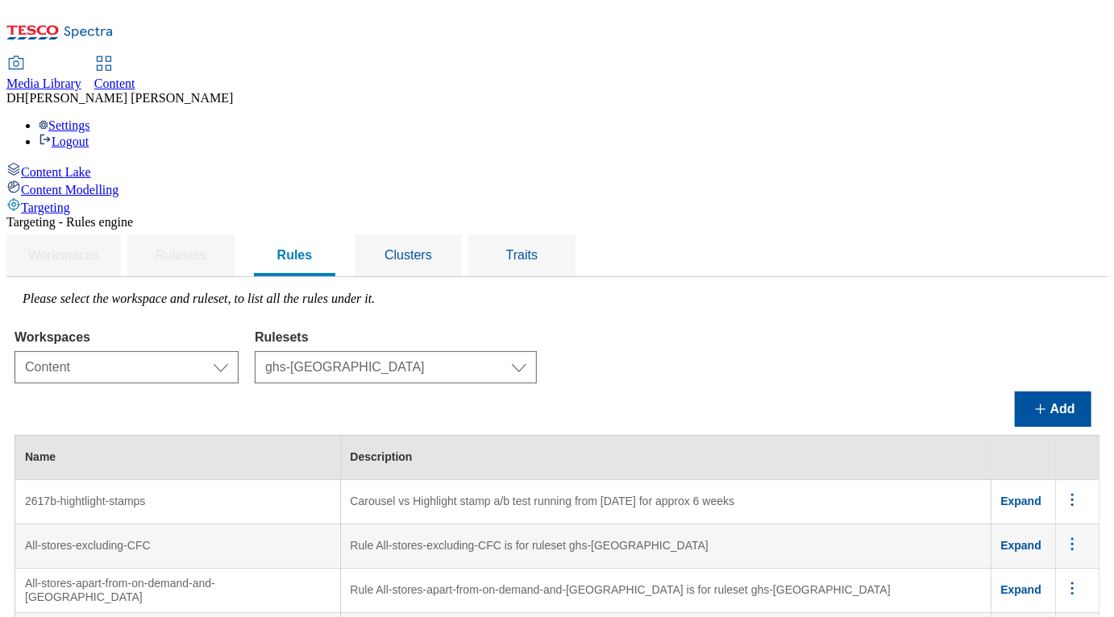
scroll to position [6551, 0]
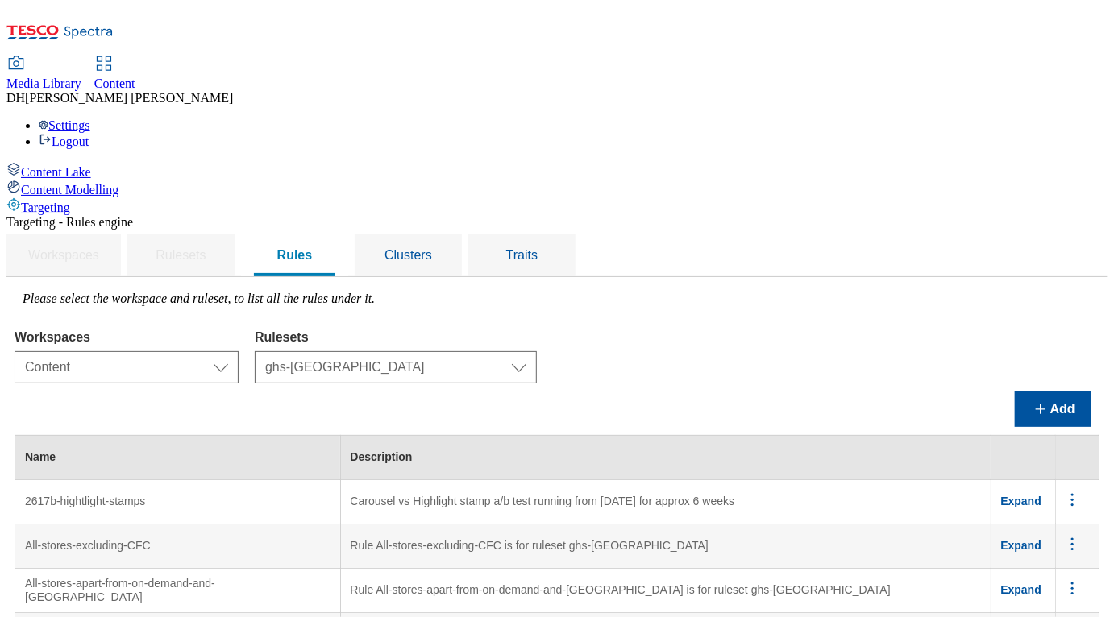
scroll to position [6706, 0]
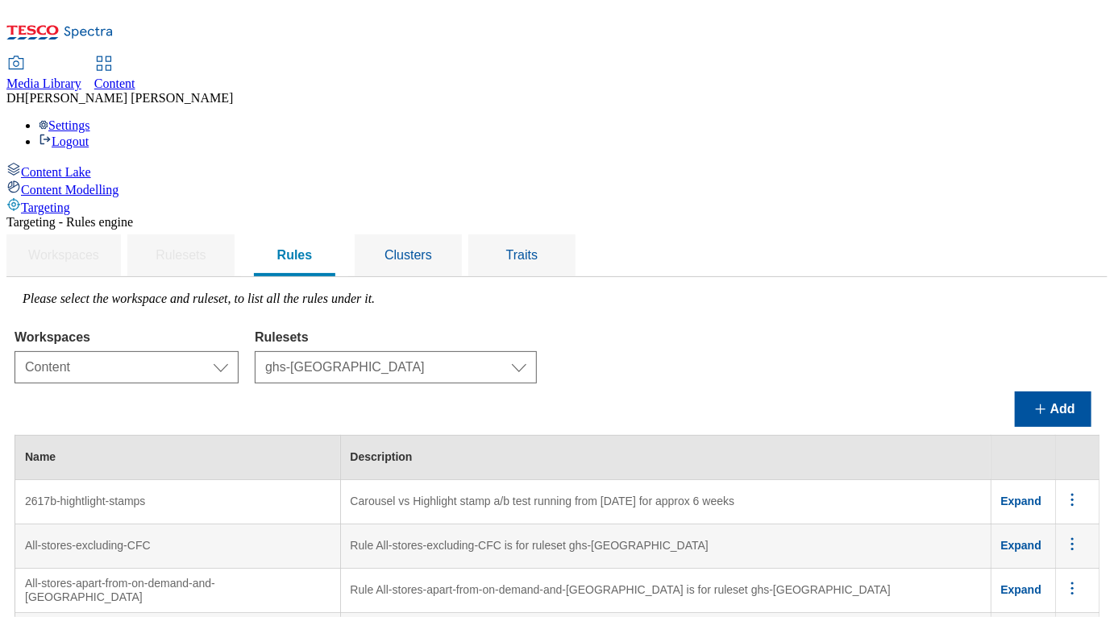
scroll to position [6518, 0]
